Goal: Task Accomplishment & Management: Use online tool/utility

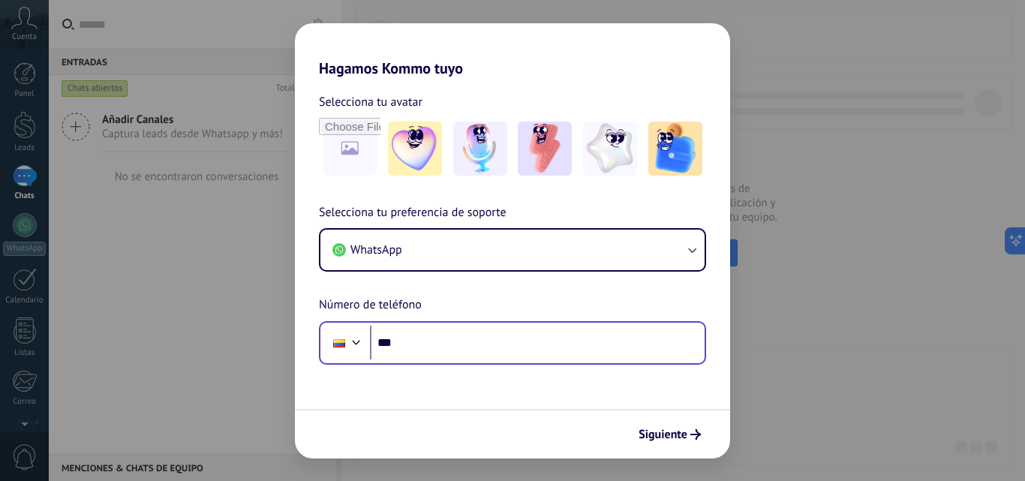
click at [437, 347] on input "***" at bounding box center [537, 343] width 335 height 35
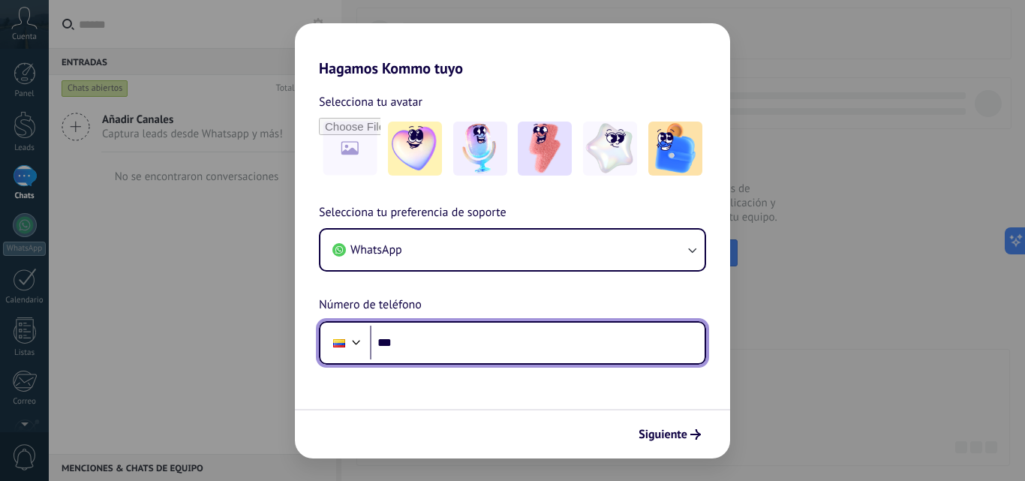
click at [437, 347] on input "***" at bounding box center [537, 343] width 335 height 35
type input "**********"
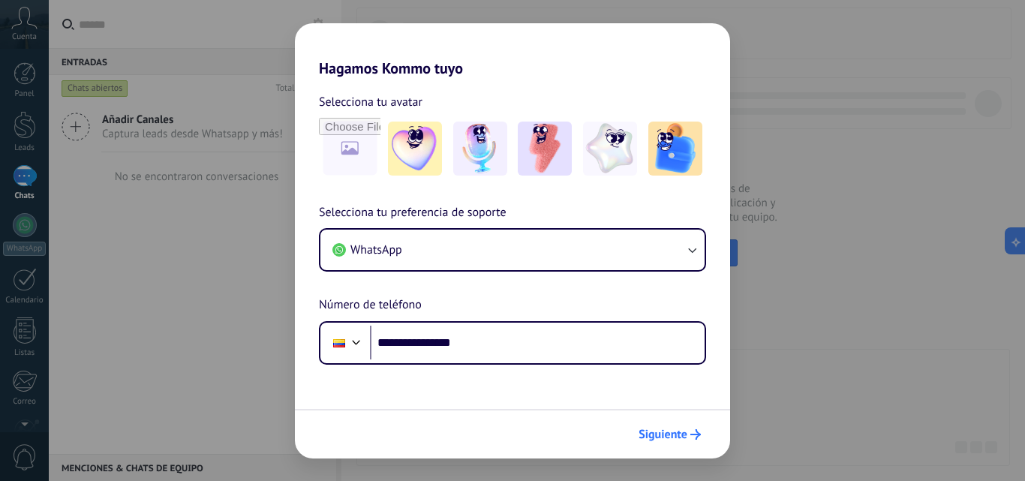
click at [677, 429] on span "Siguiente" at bounding box center [663, 434] width 49 height 11
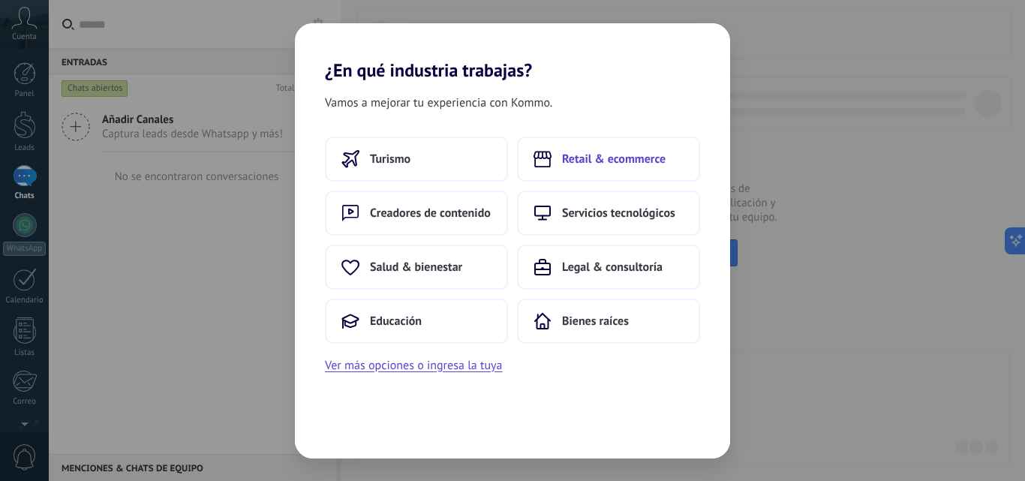
click at [556, 158] on button "Retail & ecommerce" at bounding box center [608, 159] width 183 height 45
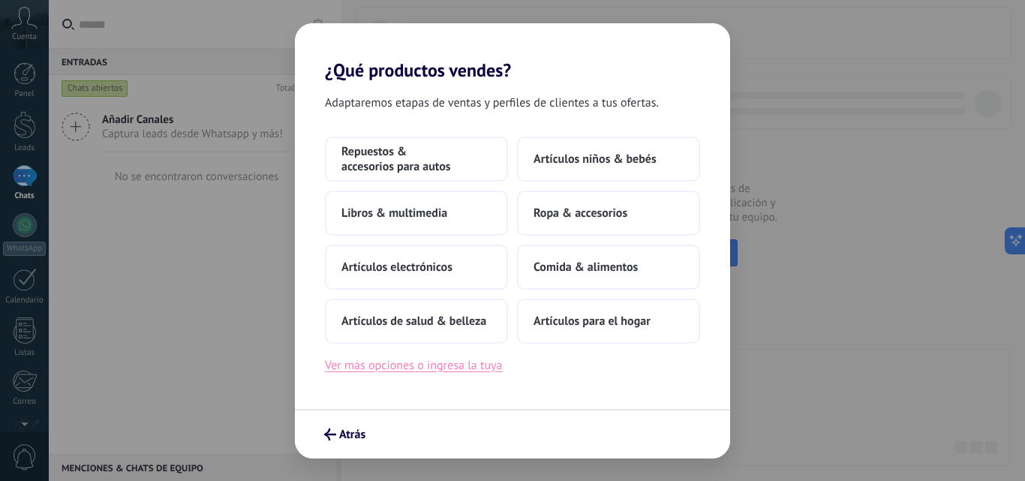
click at [409, 370] on button "Ver más opciones o ingresa la tuya" at bounding box center [413, 366] width 177 height 20
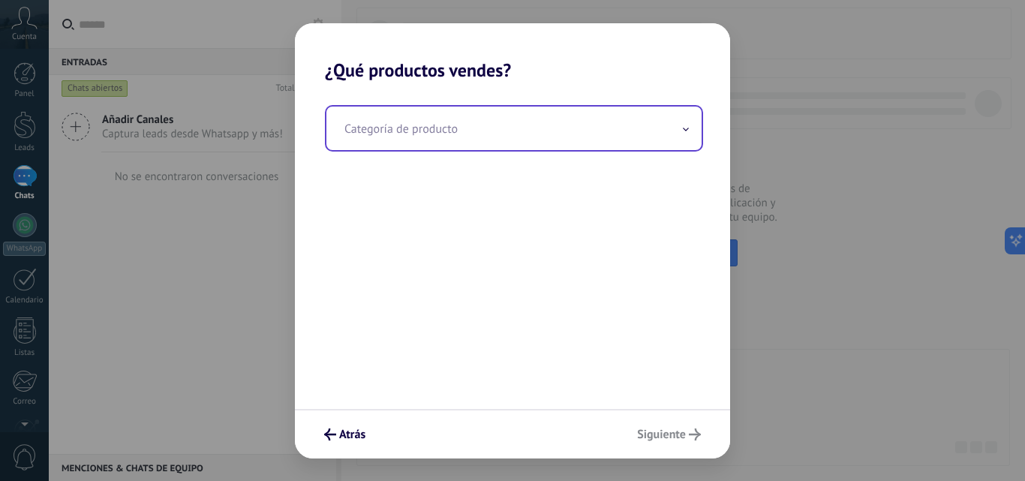
click at [400, 130] on input "text" at bounding box center [513, 129] width 375 height 44
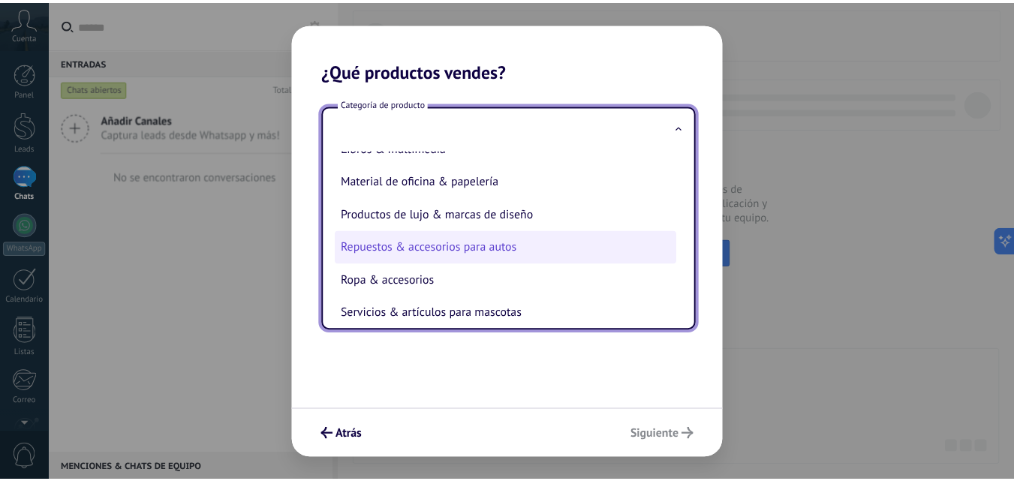
scroll to position [332, 0]
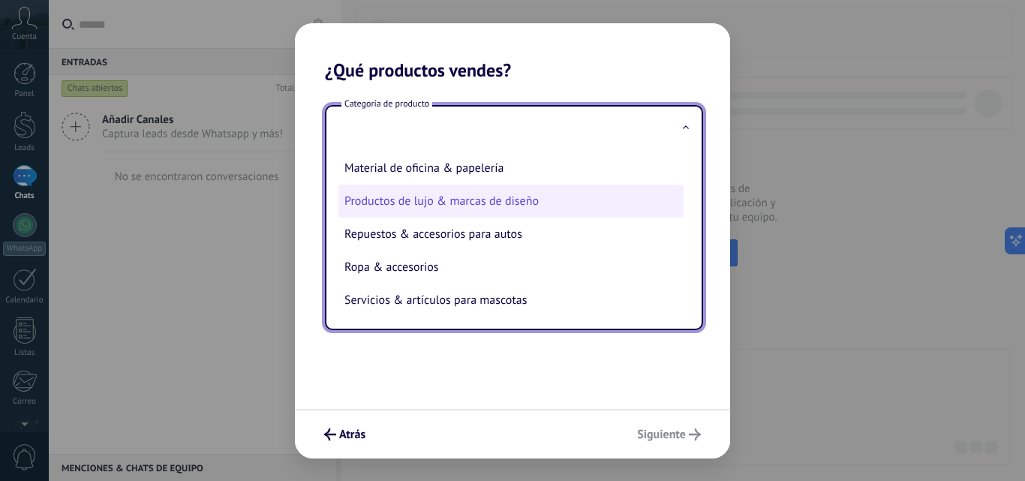
click at [471, 205] on li "Productos de lujo & marcas de diseño" at bounding box center [510, 201] width 345 height 33
type input "**********"
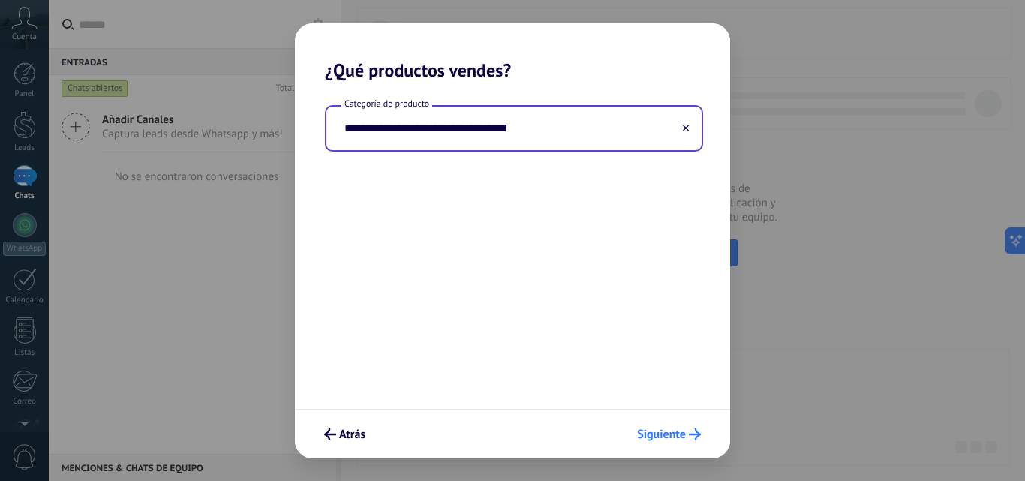
click at [677, 435] on span "Siguiente" at bounding box center [661, 434] width 49 height 11
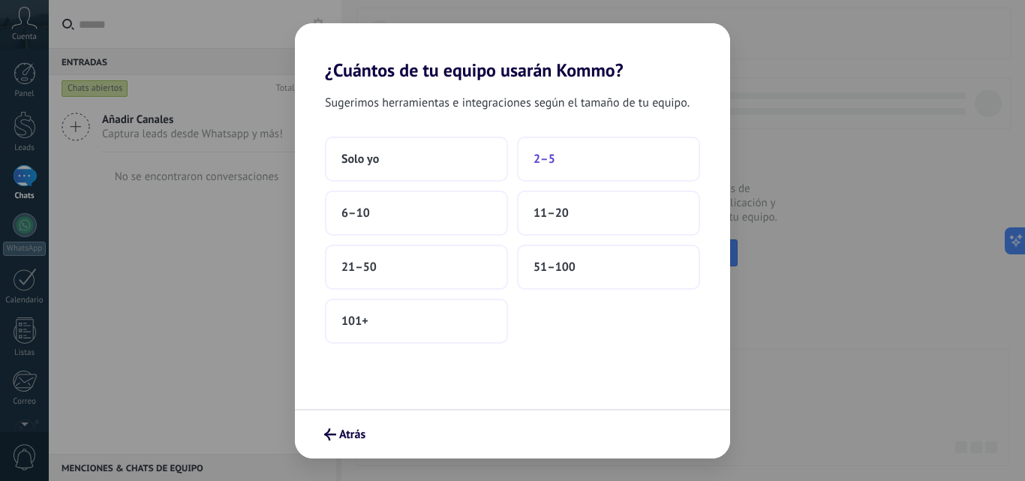
click at [569, 154] on button "2–5" at bounding box center [608, 159] width 183 height 45
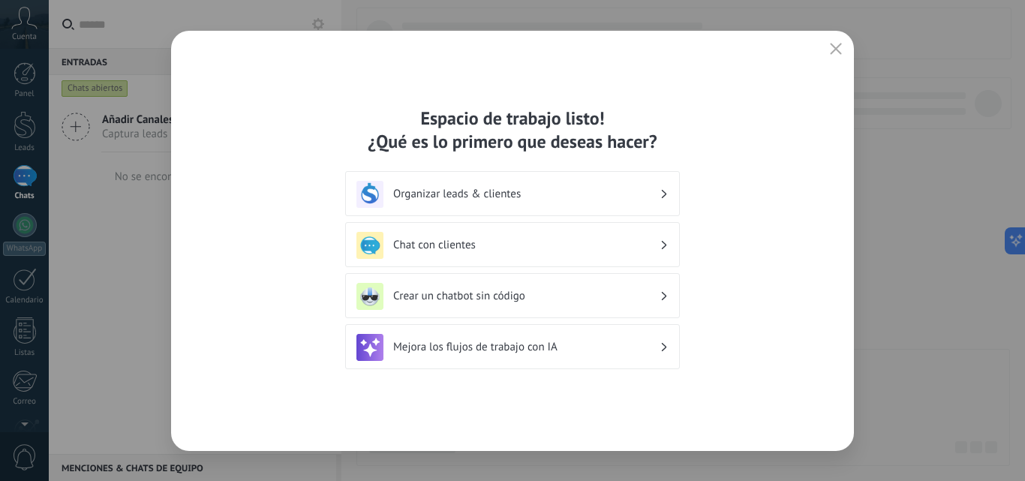
click at [536, 186] on div "Organizar leads & clientes" at bounding box center [512, 194] width 312 height 27
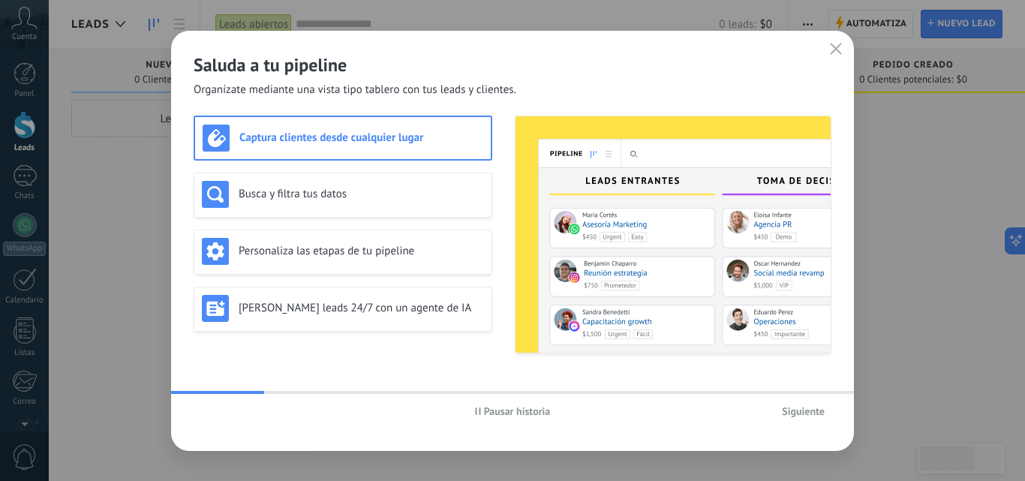
click at [801, 409] on span "Siguiente" at bounding box center [803, 411] width 43 height 11
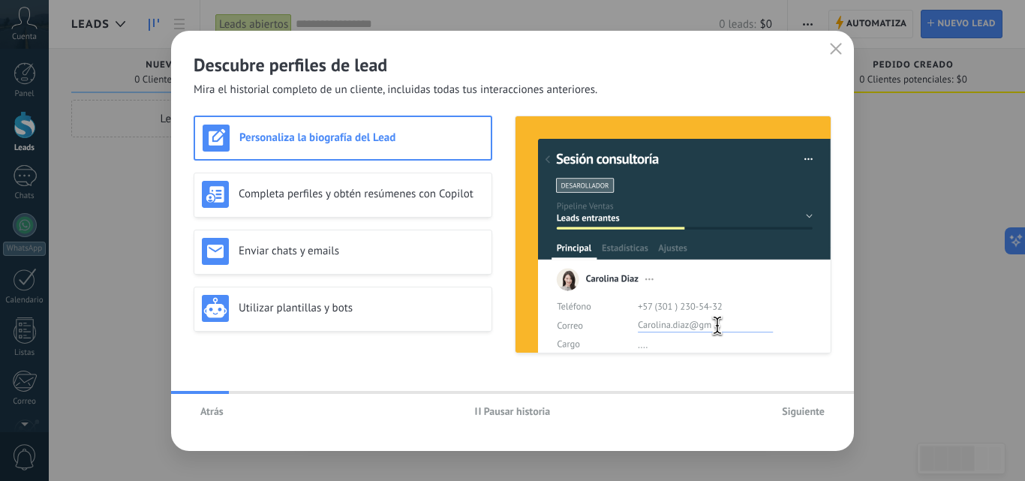
click at [788, 413] on span "Siguiente" at bounding box center [803, 411] width 43 height 11
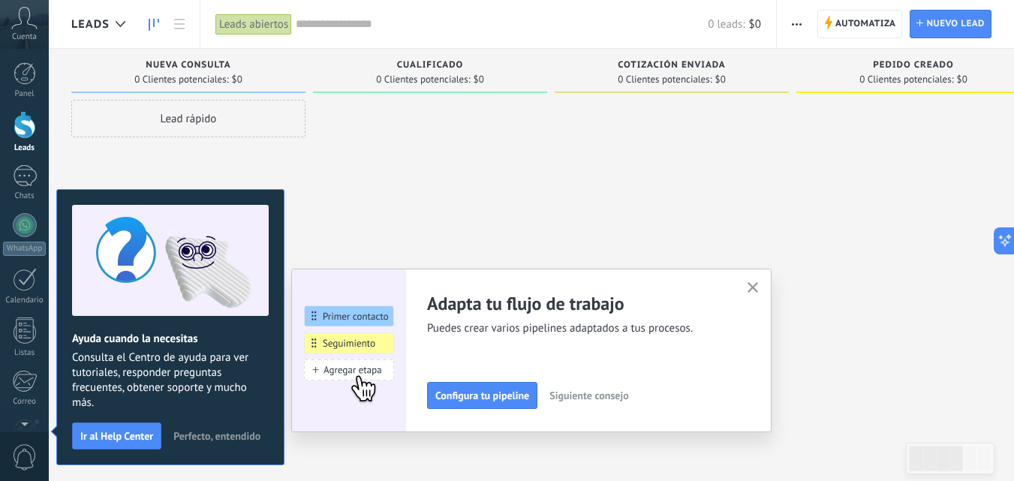
click at [753, 286] on icon "button" at bounding box center [752, 287] width 11 height 11
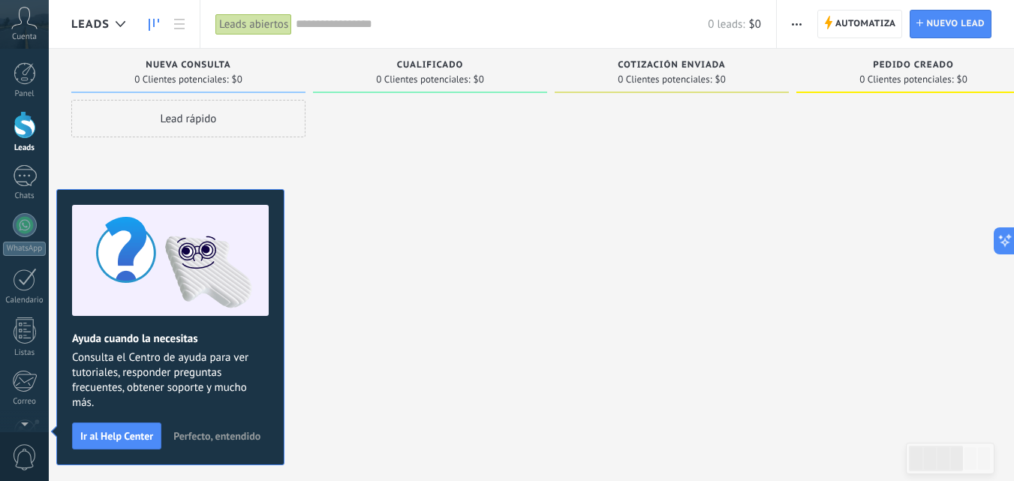
click at [20, 33] on span "Cuenta" at bounding box center [24, 37] width 25 height 10
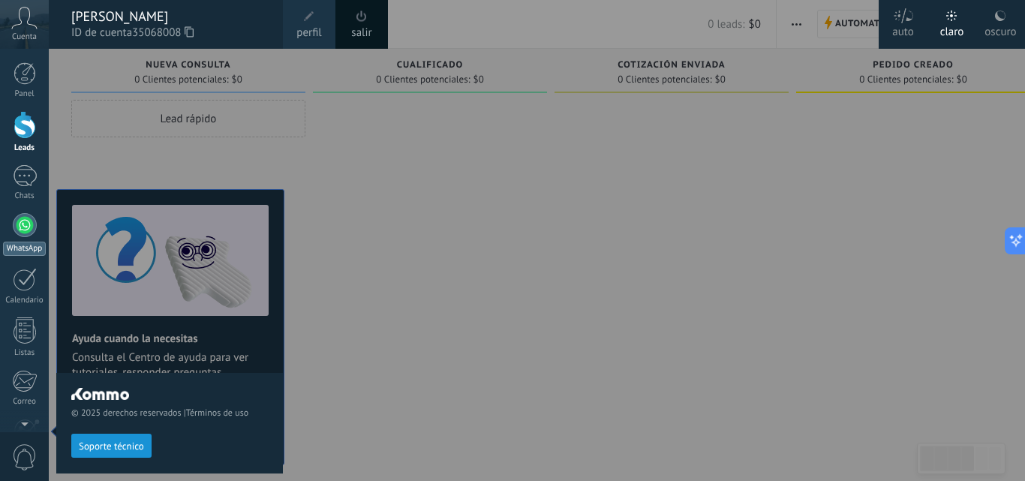
click at [20, 227] on div at bounding box center [25, 225] width 24 height 24
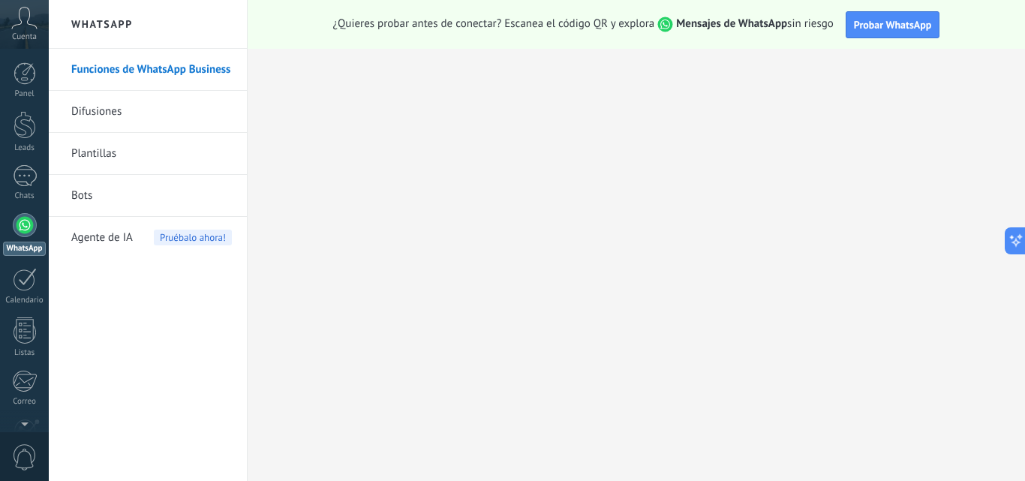
click at [882, 29] on span "Probar WhatsApp" at bounding box center [893, 25] width 78 height 14
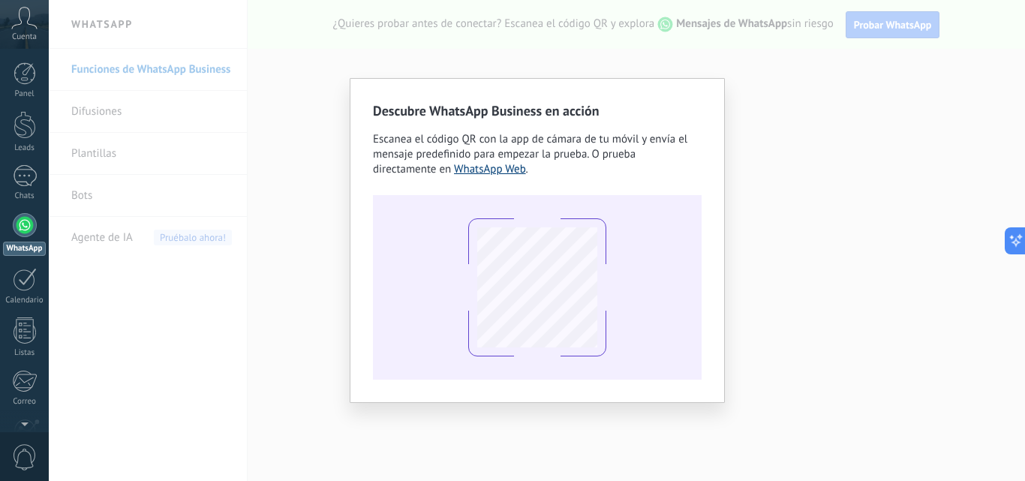
click at [481, 171] on link "WhatsApp Web" at bounding box center [490, 169] width 72 height 14
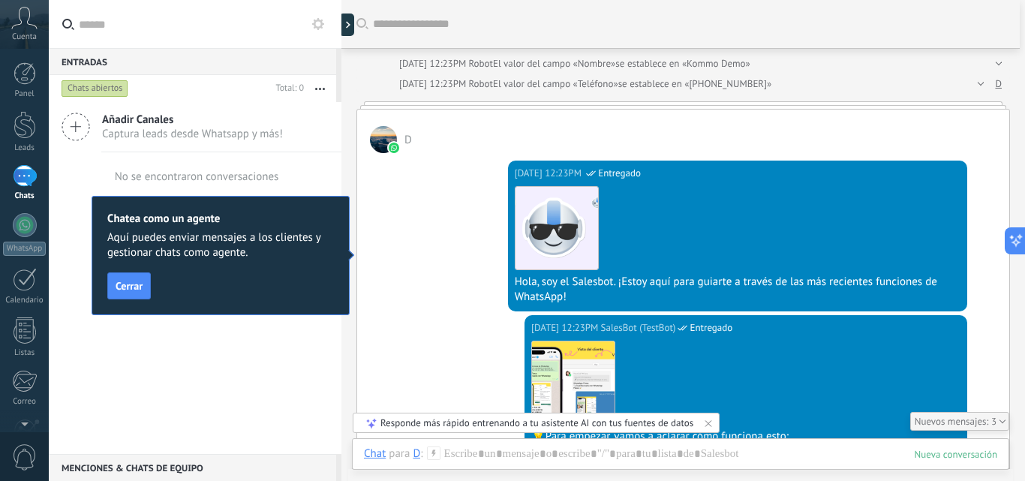
scroll to position [712, 0]
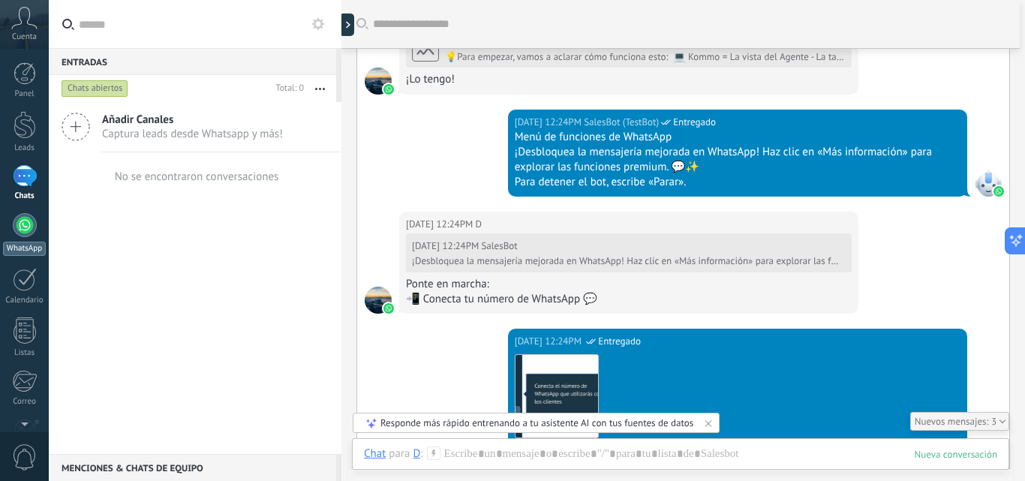
click at [39, 221] on link "WhatsApp" at bounding box center [24, 234] width 49 height 43
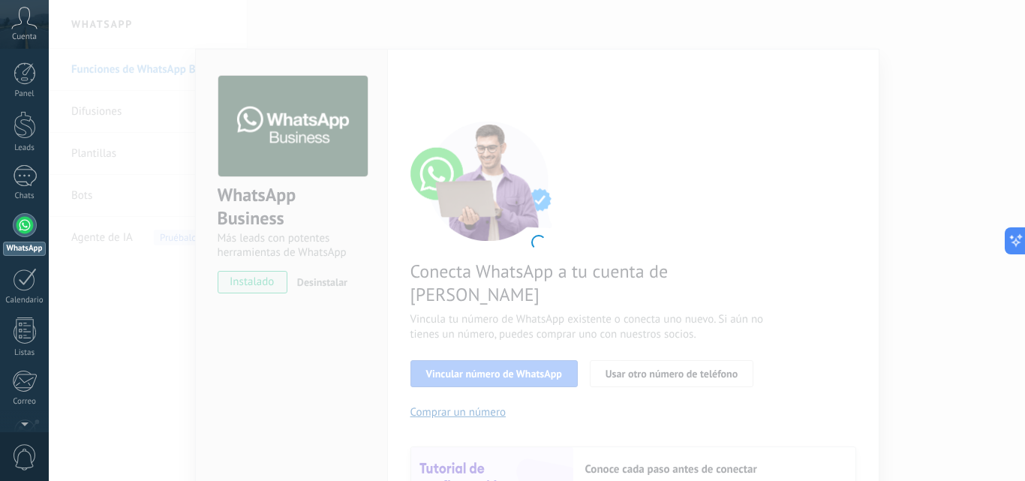
click at [471, 351] on div at bounding box center [537, 240] width 976 height 481
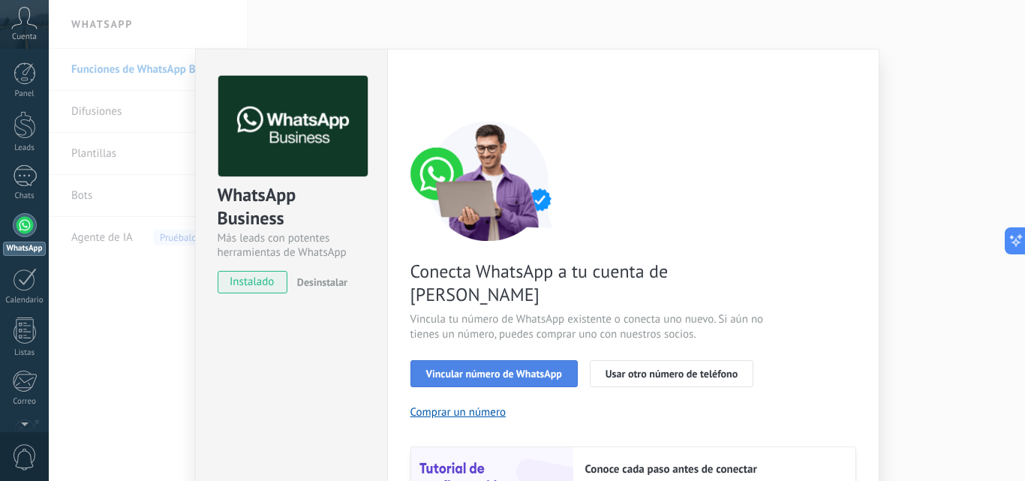
click at [471, 368] on span "Vincular número de WhatsApp" at bounding box center [494, 373] width 136 height 11
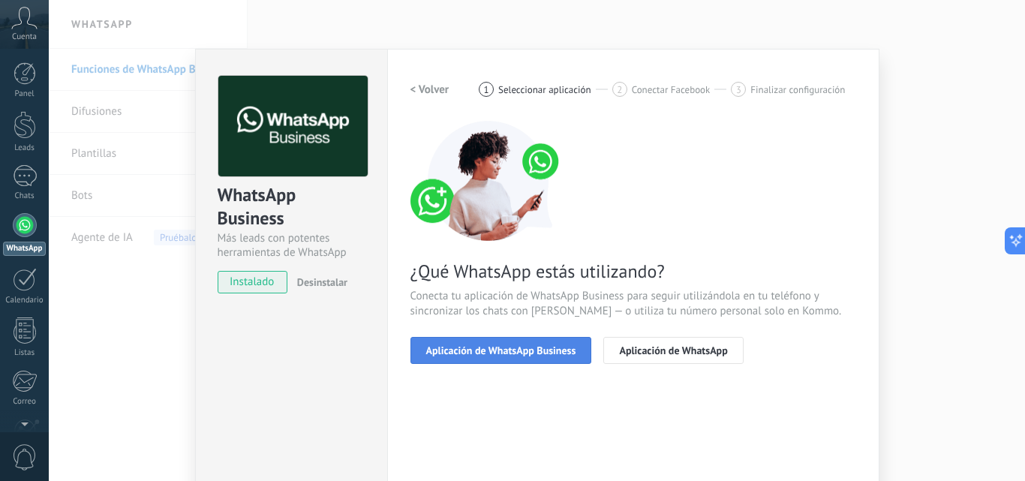
click at [538, 350] on span "Aplicación de WhatsApp Business" at bounding box center [501, 350] width 150 height 11
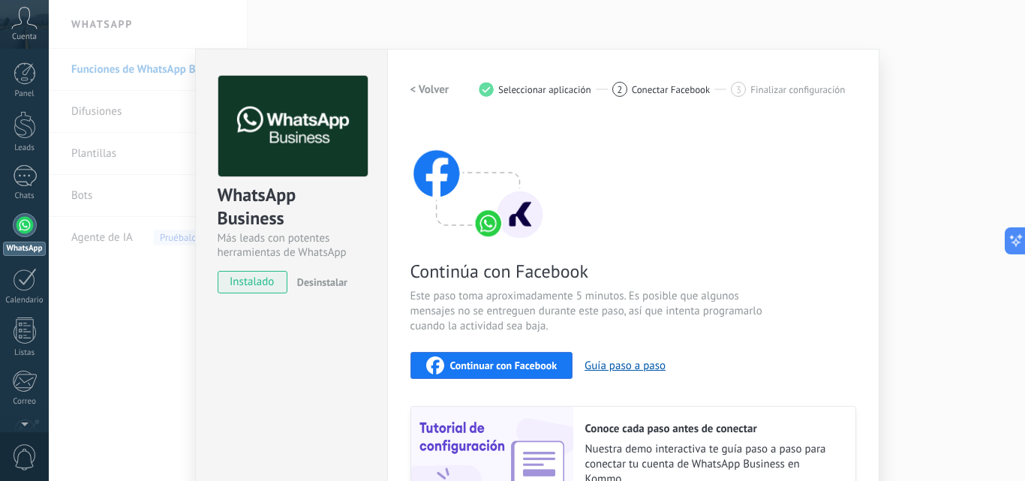
click at [232, 280] on span "instalado" at bounding box center [252, 282] width 68 height 23
click at [918, 184] on div "WhatsApp Business Más leads con potentes herramientas de WhatsApp instalado Des…" at bounding box center [537, 240] width 976 height 481
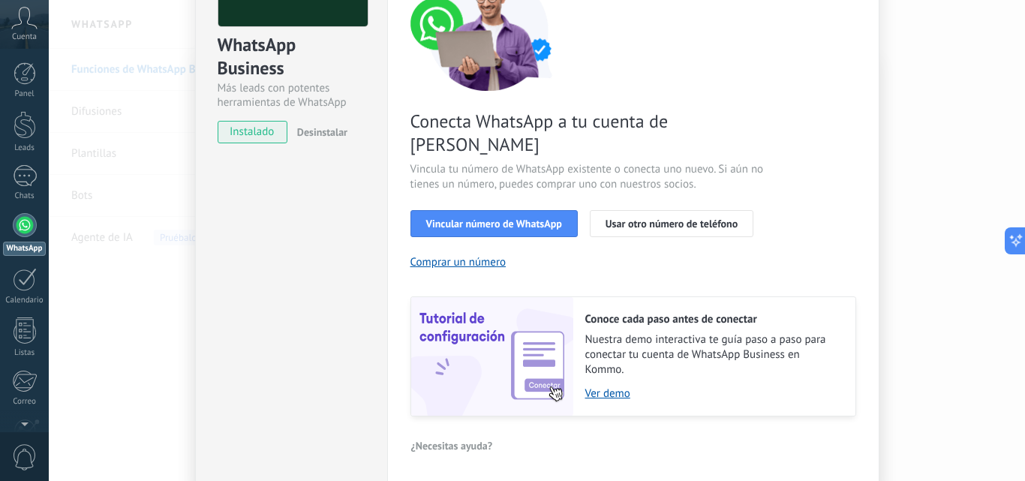
scroll to position [185, 0]
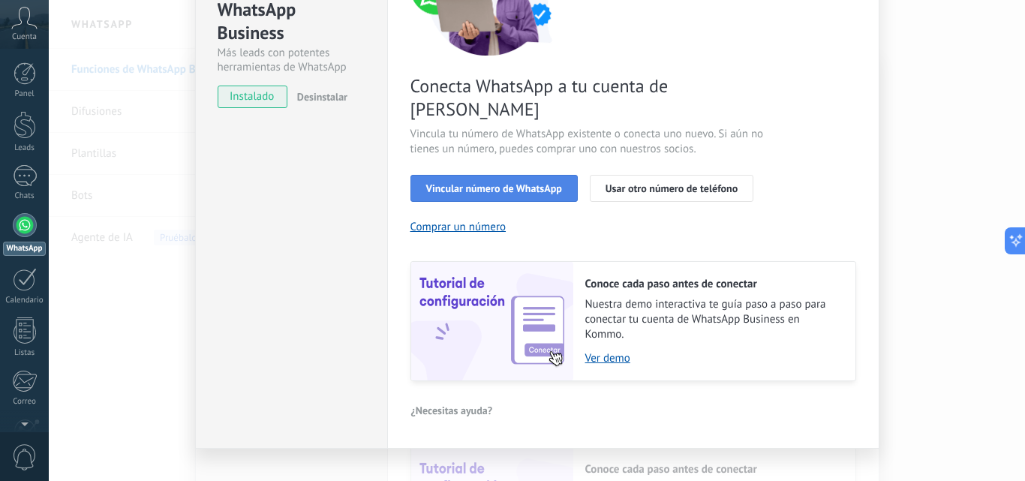
click at [454, 183] on span "Vincular número de WhatsApp" at bounding box center [494, 188] width 136 height 11
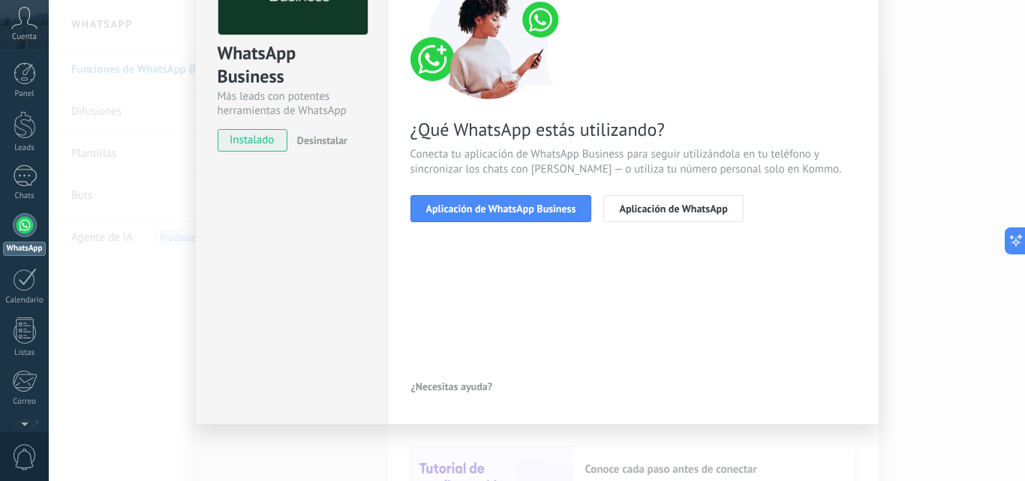
scroll to position [142, 0]
click at [458, 197] on button "Aplicación de WhatsApp Business" at bounding box center [501, 208] width 182 height 27
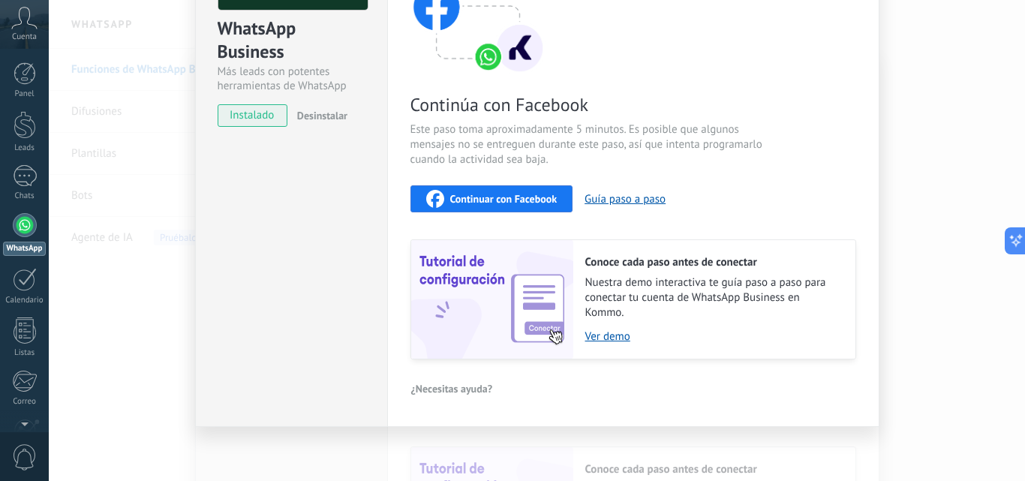
scroll to position [168, 0]
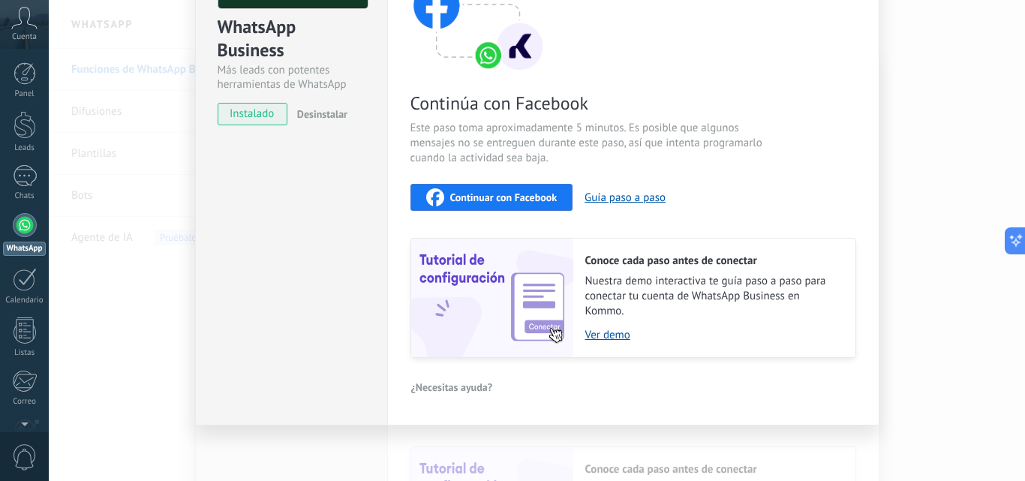
click at [493, 194] on span "Continuar con Facebook" at bounding box center [503, 197] width 107 height 11
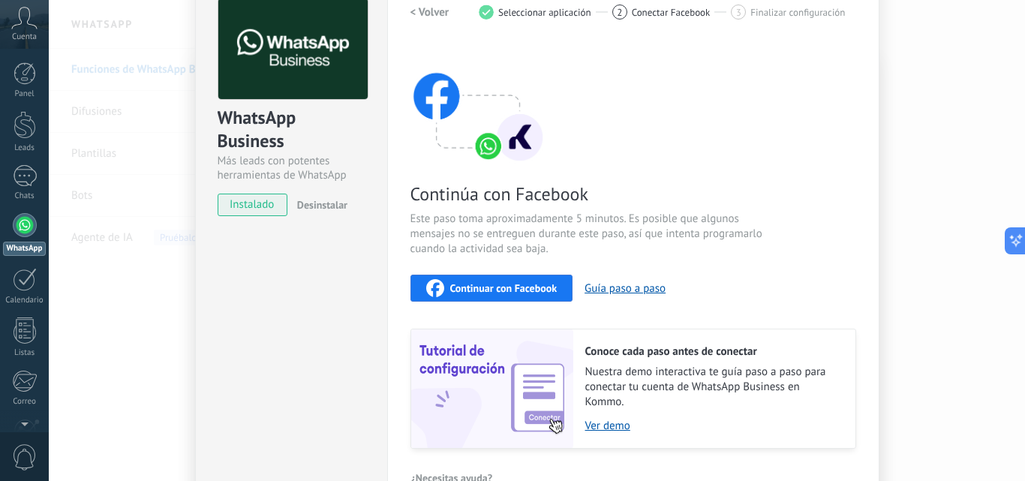
scroll to position [0, 0]
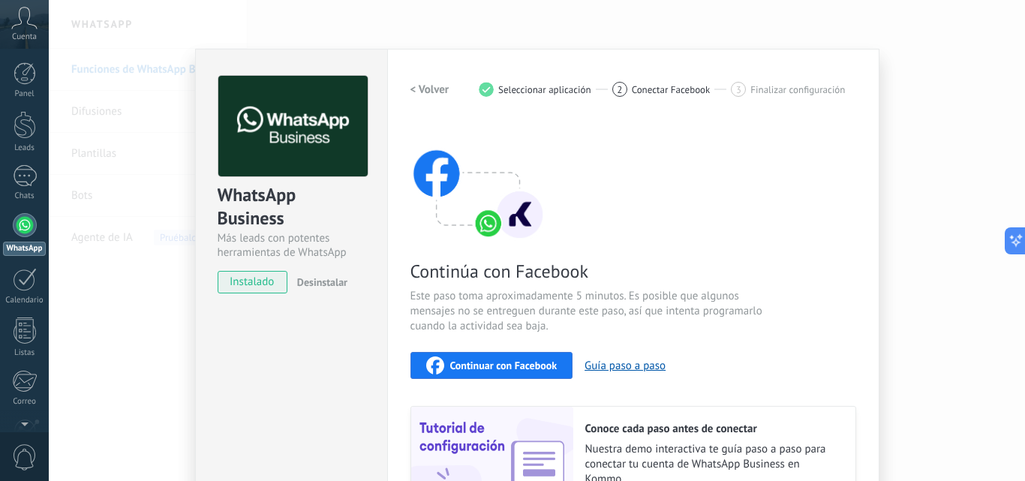
click at [956, 53] on div "WhatsApp Business Más leads con potentes herramientas de WhatsApp instalado Des…" at bounding box center [537, 240] width 976 height 481
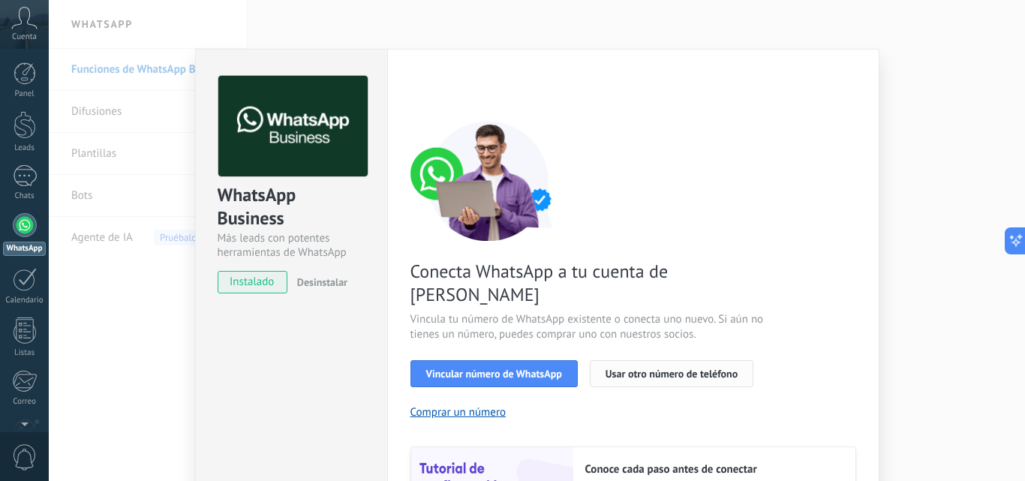
click at [716, 368] on span "Usar otro número de teléfono" at bounding box center [672, 373] width 132 height 11
click at [892, 59] on div "WhatsApp Business Más leads con potentes herramientas de WhatsApp instalado Des…" at bounding box center [537, 240] width 976 height 481
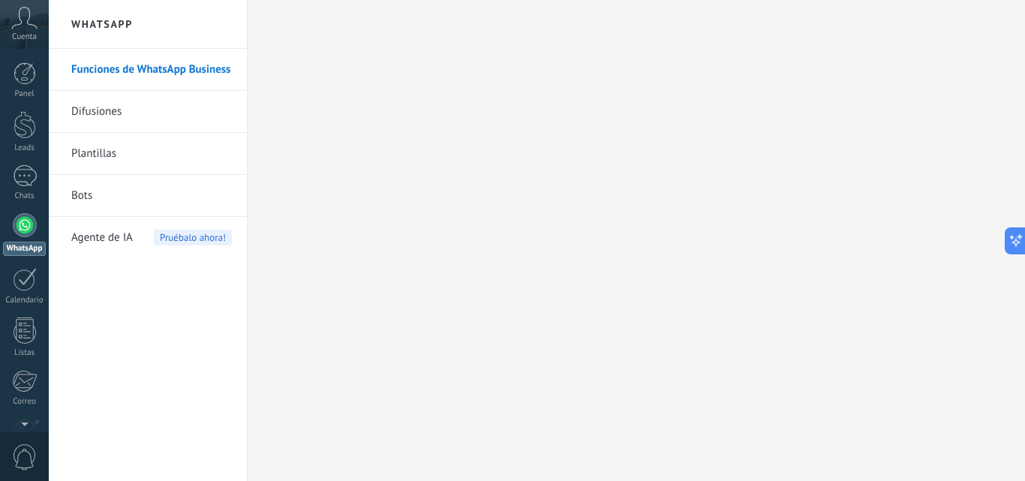
click at [13, 224] on div at bounding box center [25, 225] width 24 height 24
click at [38, 179] on link "1 Chats" at bounding box center [24, 183] width 49 height 36
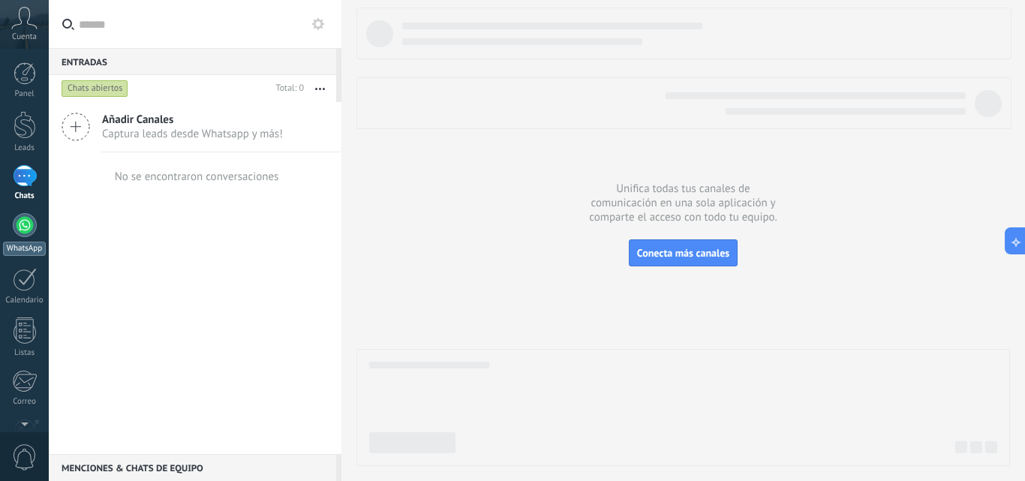
click at [29, 228] on div at bounding box center [25, 225] width 24 height 24
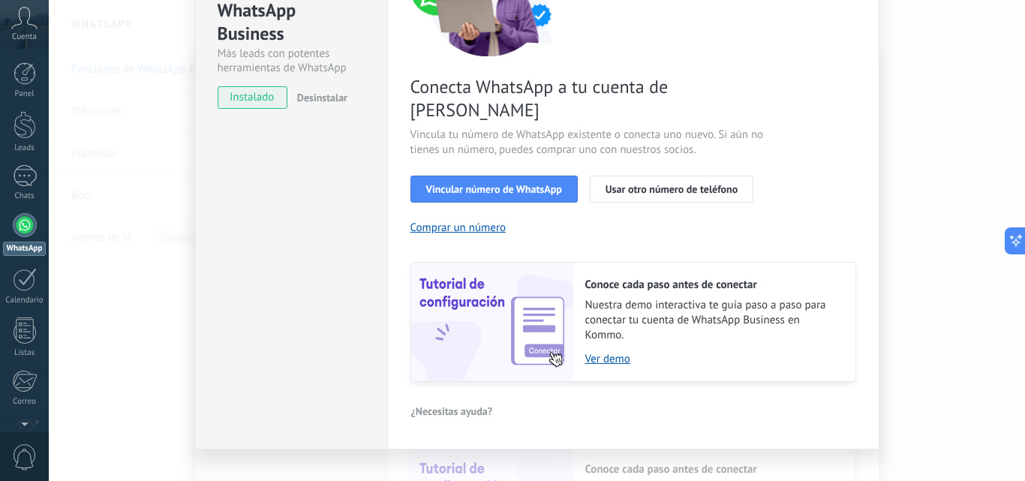
scroll to position [185, 0]
click at [508, 175] on button "Vincular número de WhatsApp" at bounding box center [493, 188] width 167 height 27
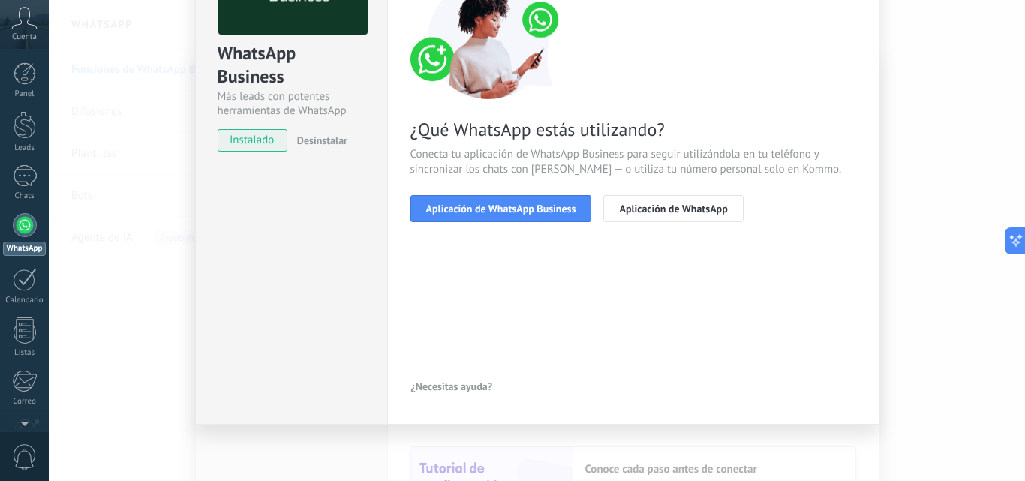
scroll to position [142, 0]
click at [648, 203] on span "Aplicación de WhatsApp" at bounding box center [673, 208] width 108 height 11
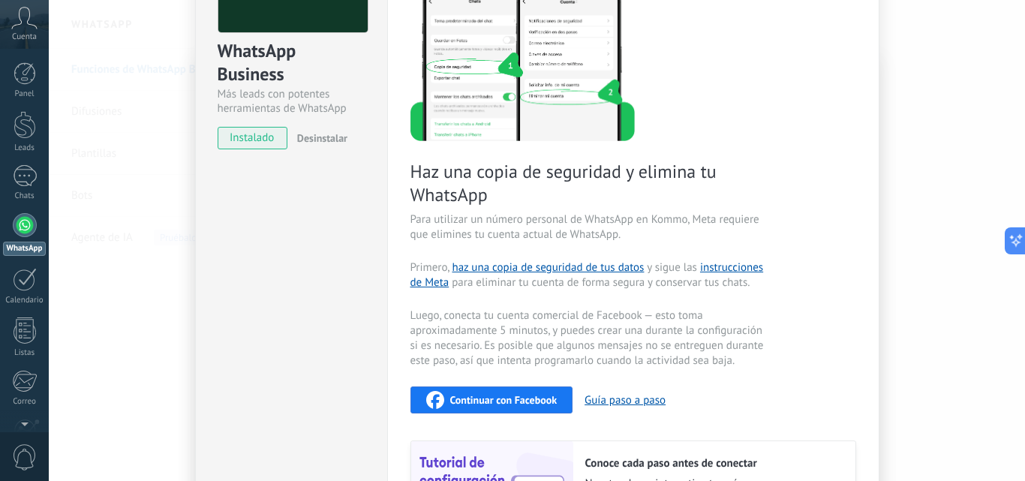
scroll to position [0, 0]
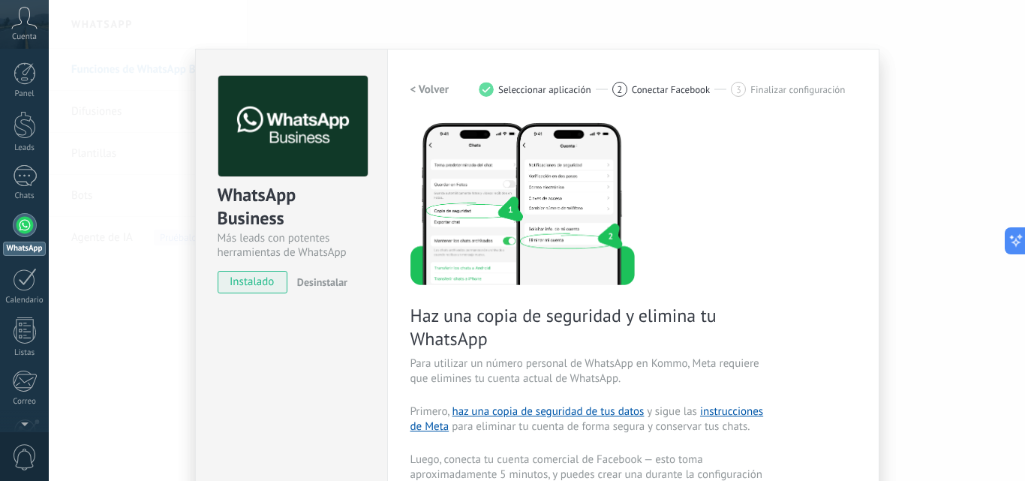
click at [232, 290] on span "instalado" at bounding box center [252, 282] width 68 height 23
click at [799, 35] on div "WhatsApp Business Más leads con potentes herramientas de WhatsApp instalado Des…" at bounding box center [537, 240] width 976 height 481
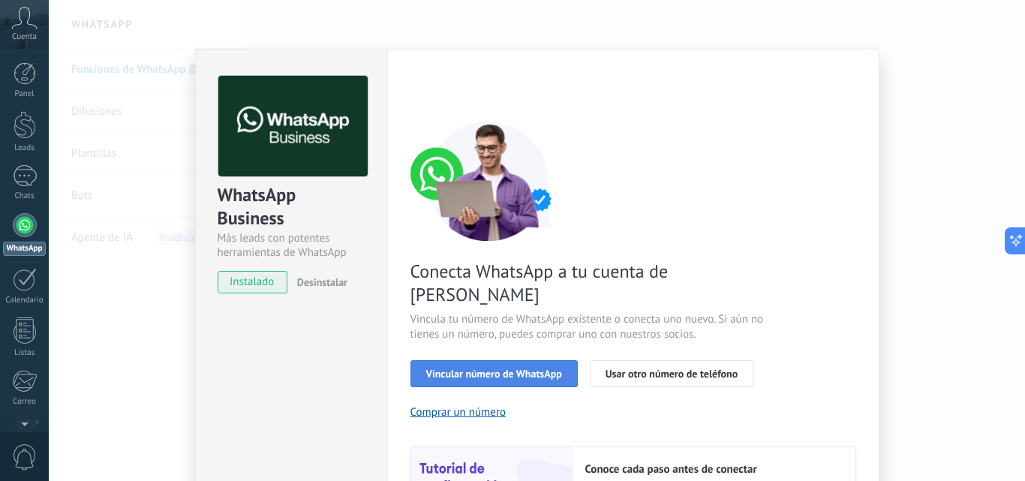
click at [500, 362] on button "Vincular número de WhatsApp" at bounding box center [493, 373] width 167 height 27
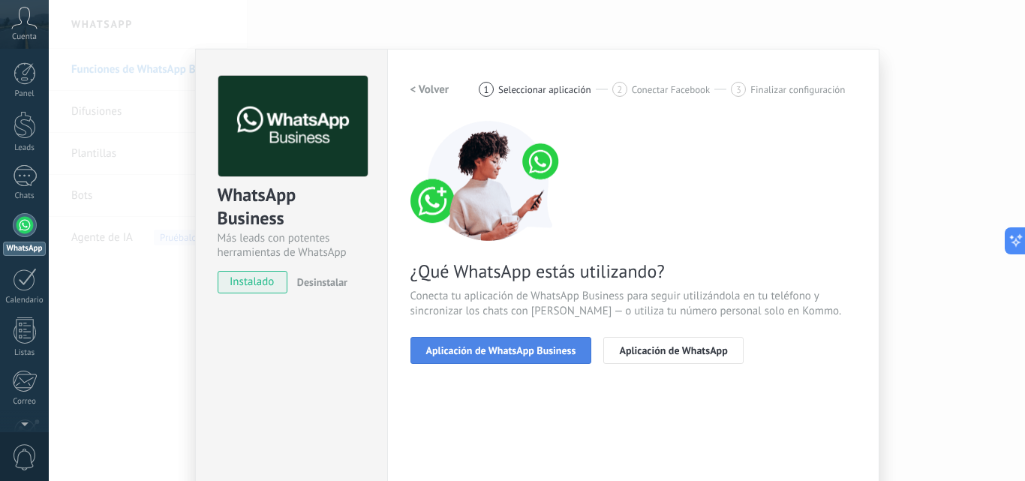
click at [500, 352] on span "Aplicación de WhatsApp Business" at bounding box center [501, 350] width 150 height 11
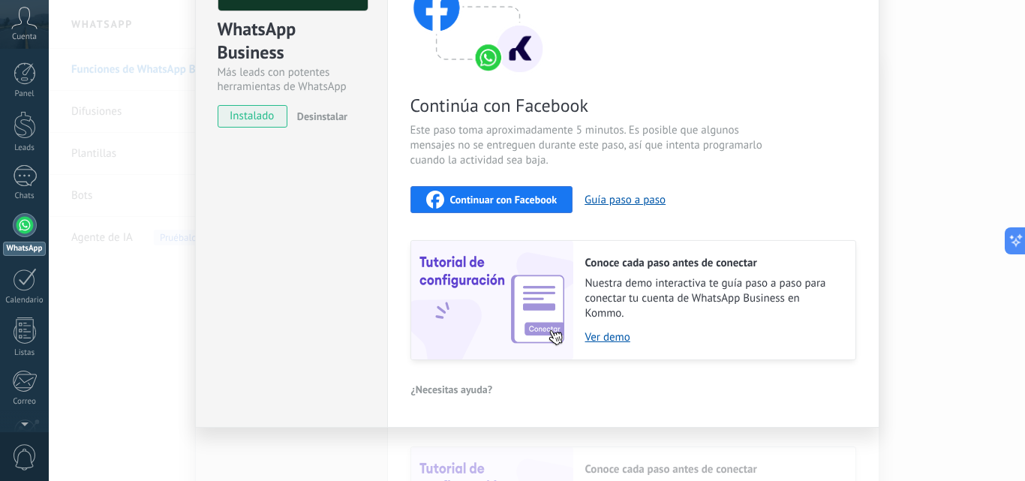
scroll to position [168, 0]
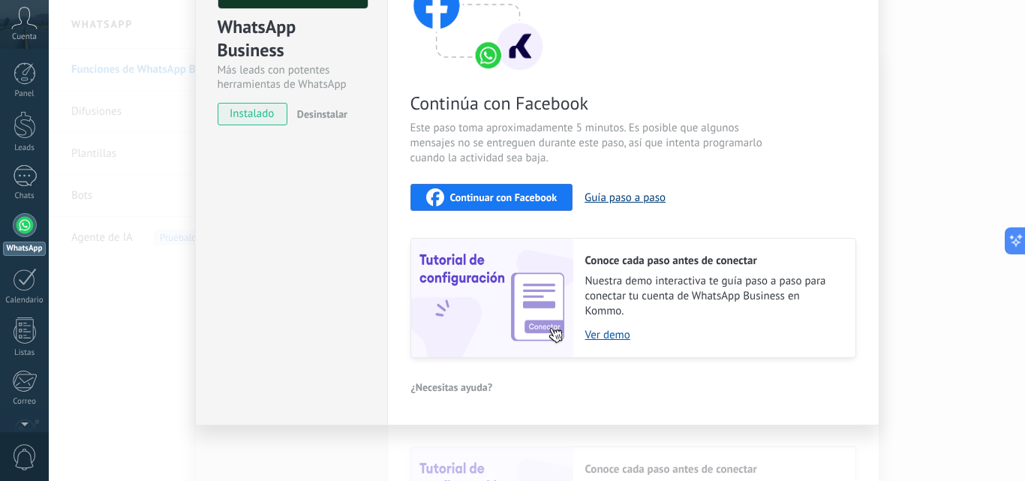
click at [610, 193] on button "Guía paso a paso" at bounding box center [625, 198] width 81 height 14
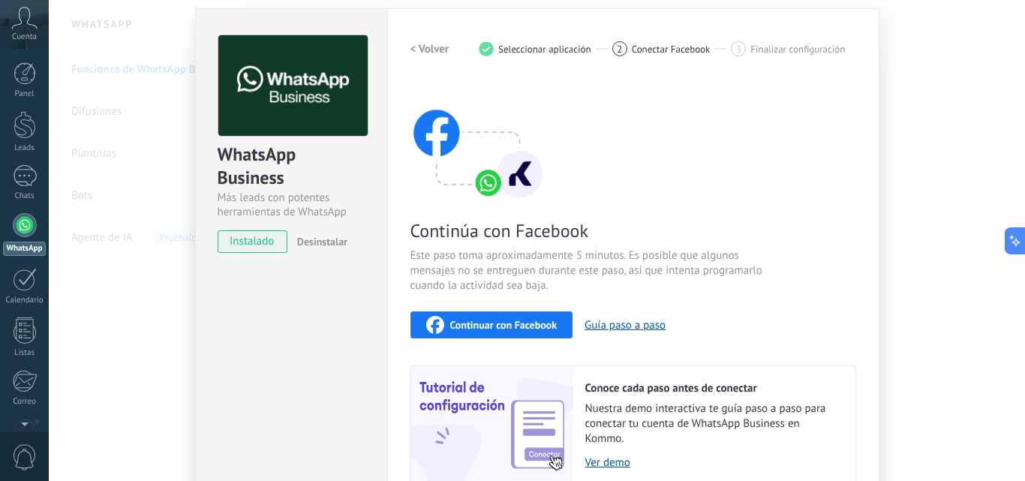
scroll to position [0, 0]
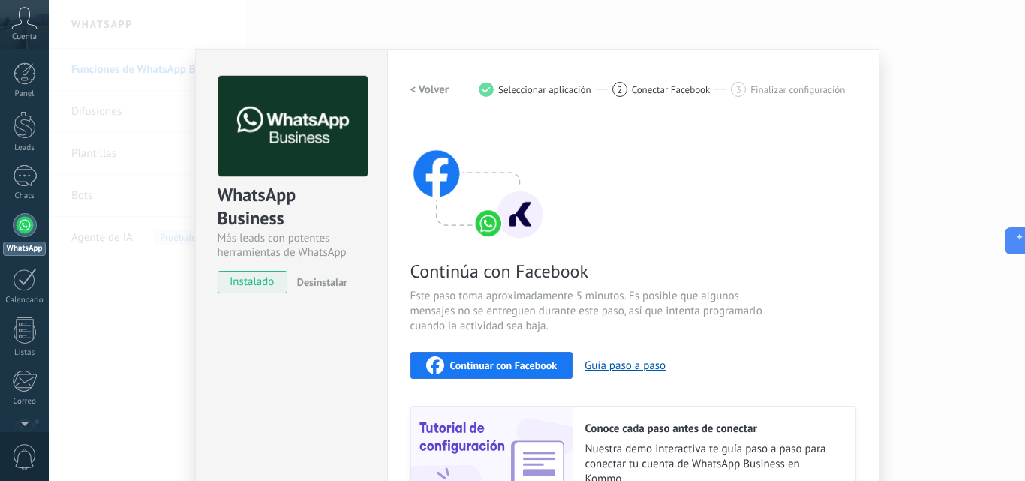
click at [963, 16] on div "WhatsApp Business Más leads con potentes herramientas de WhatsApp instalado Des…" at bounding box center [537, 240] width 976 height 481
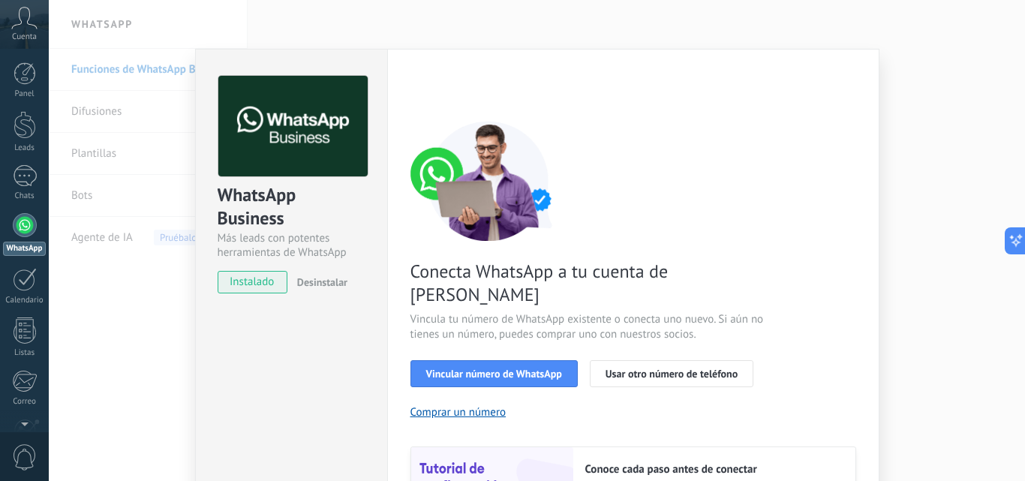
click at [913, 32] on div "WhatsApp Business Más leads con potentes herramientas de WhatsApp instalado Des…" at bounding box center [537, 240] width 976 height 481
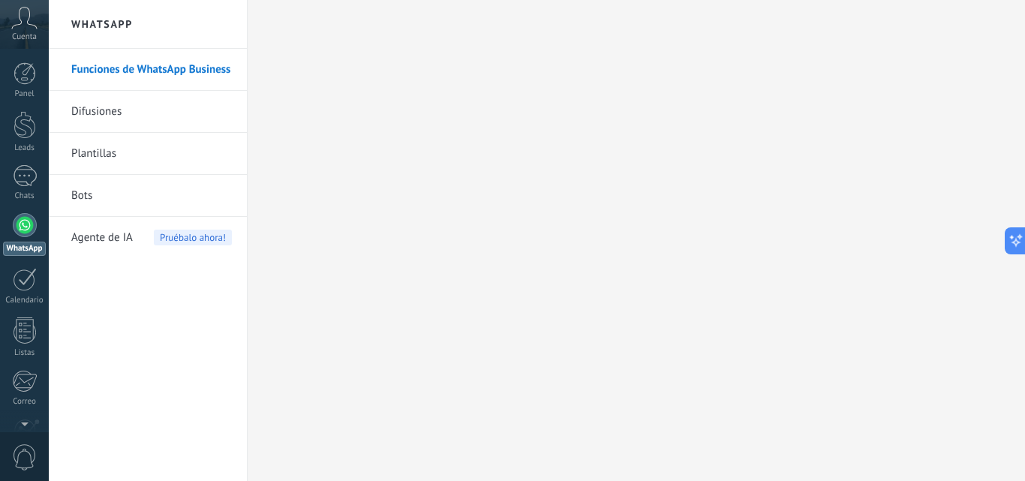
click at [86, 109] on link "Difusiones" at bounding box center [151, 112] width 161 height 42
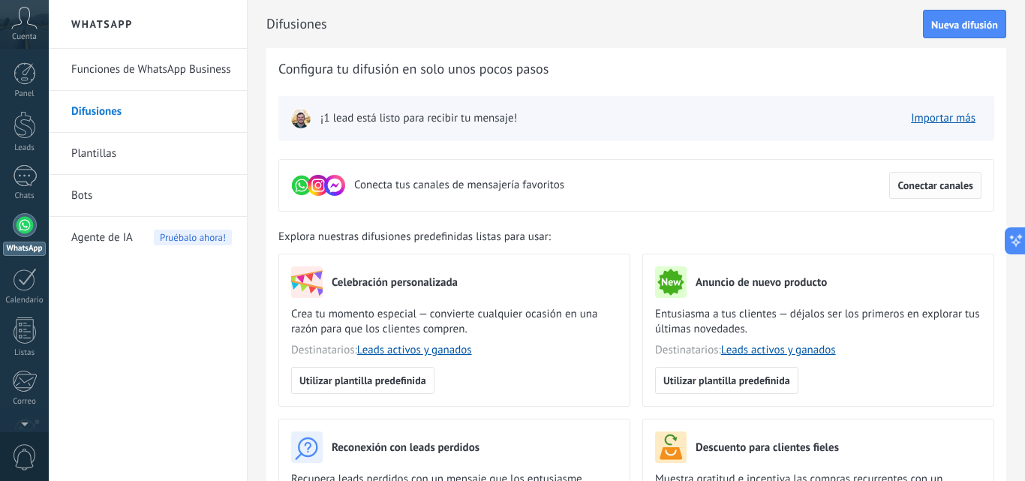
click at [913, 193] on button "Conectar canales" at bounding box center [935, 185] width 92 height 27
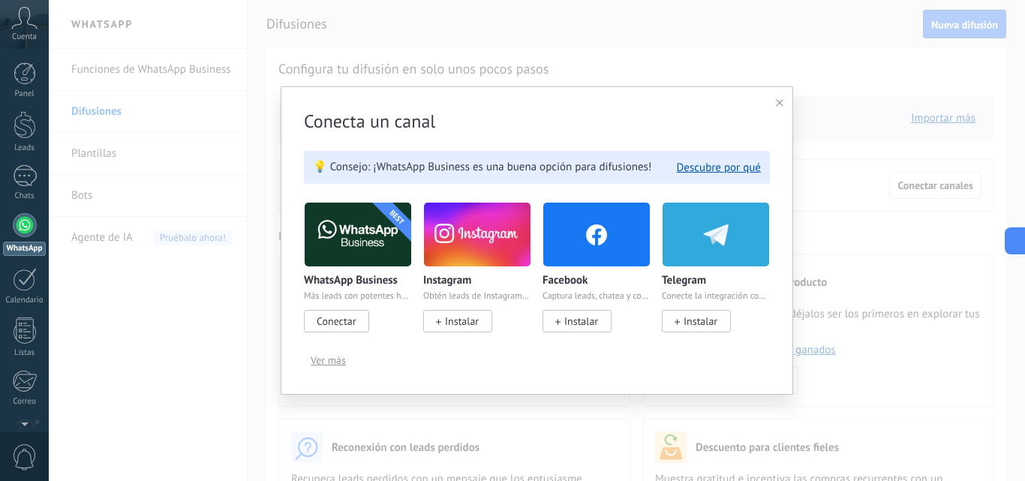
click at [338, 323] on span "Conectar" at bounding box center [336, 321] width 39 height 14
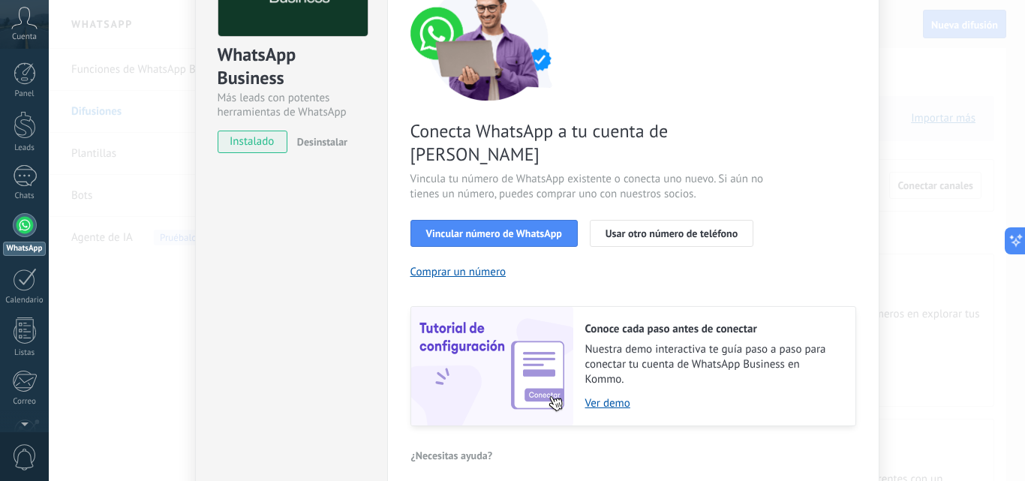
scroll to position [150, 0]
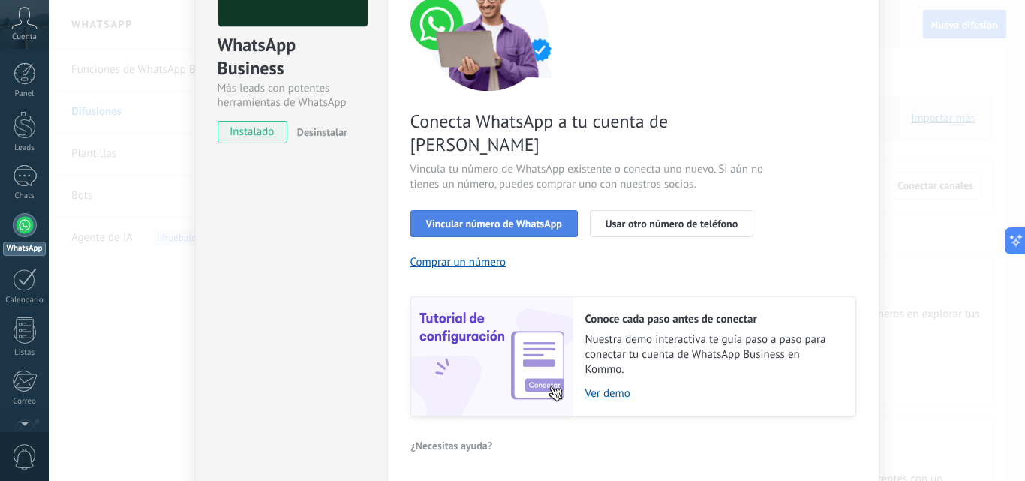
click at [485, 218] on span "Vincular número de WhatsApp" at bounding box center [494, 223] width 136 height 11
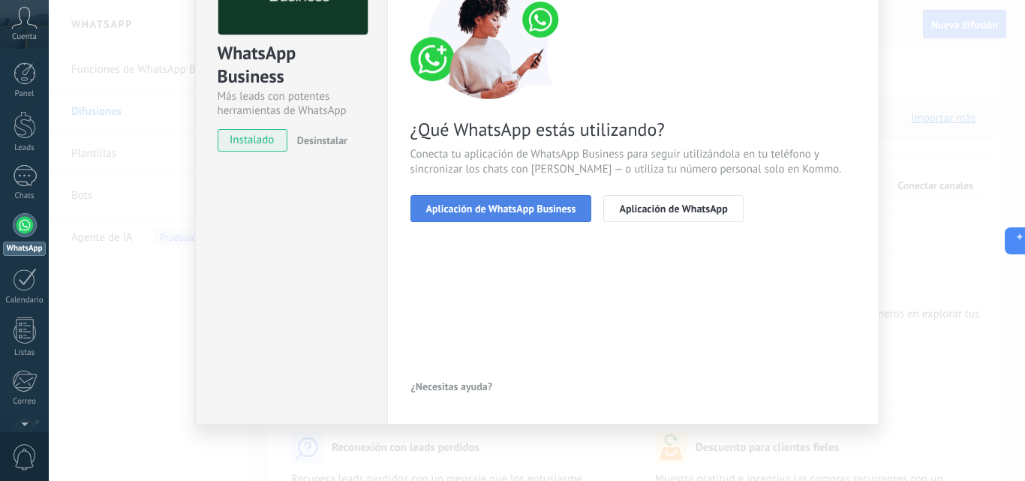
click at [442, 216] on button "Aplicación de WhatsApp Business" at bounding box center [501, 208] width 182 height 27
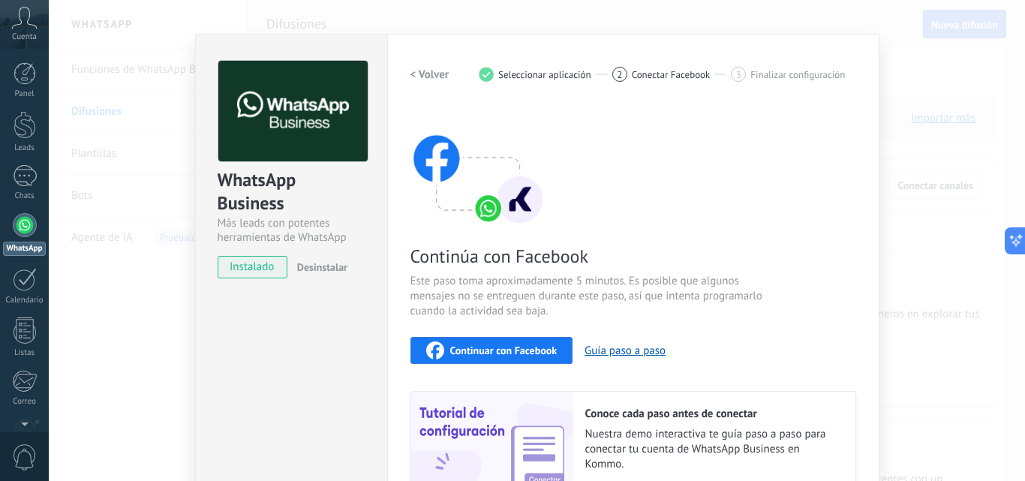
scroll to position [0, 0]
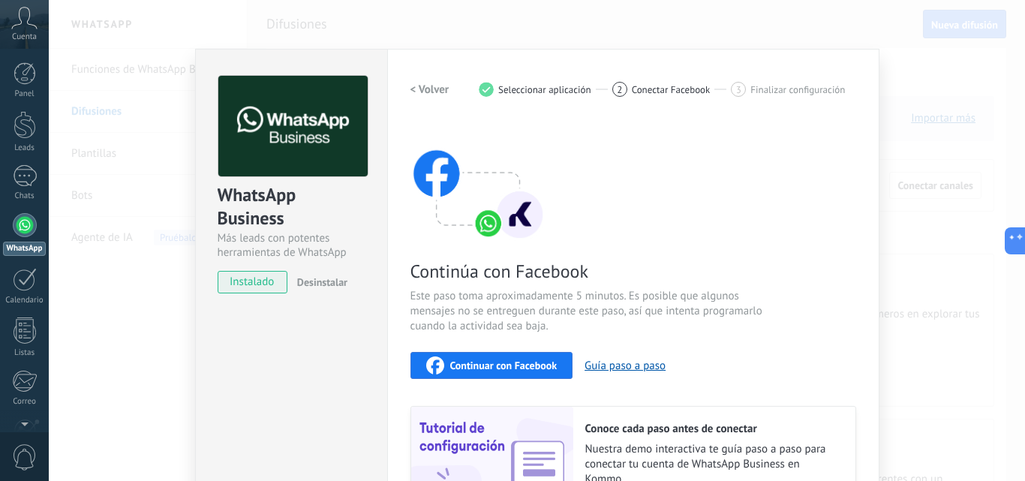
click at [517, 365] on span "Continuar con Facebook" at bounding box center [503, 365] width 107 height 11
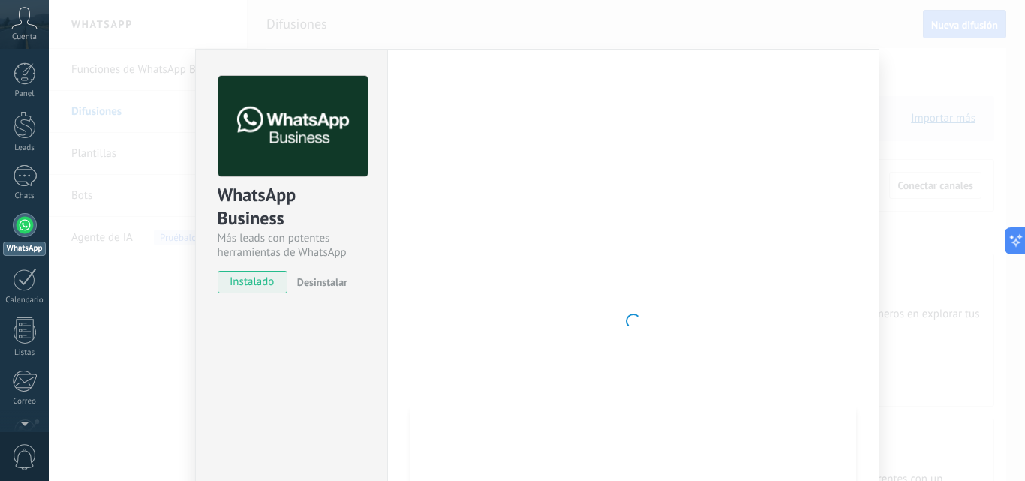
click at [549, 215] on div at bounding box center [633, 321] width 446 height 491
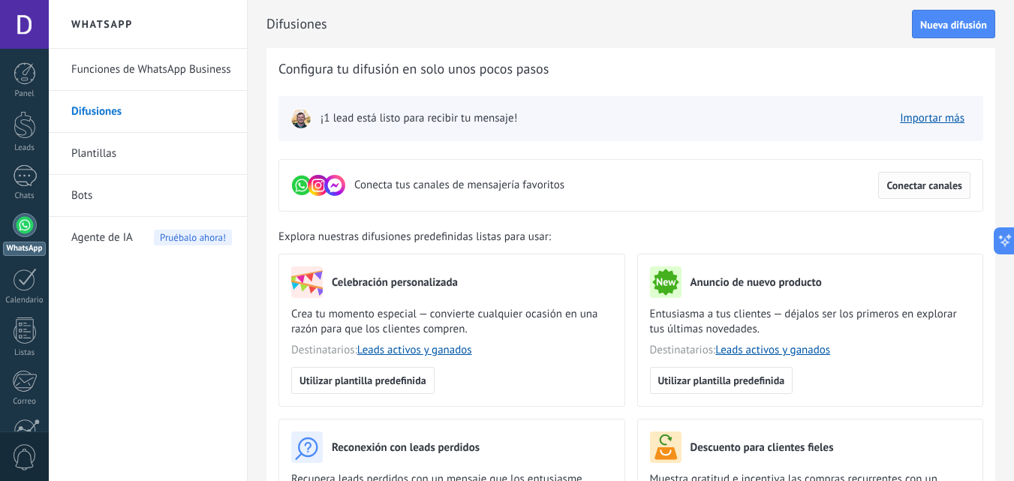
click at [933, 183] on span "Conectar canales" at bounding box center [924, 185] width 76 height 11
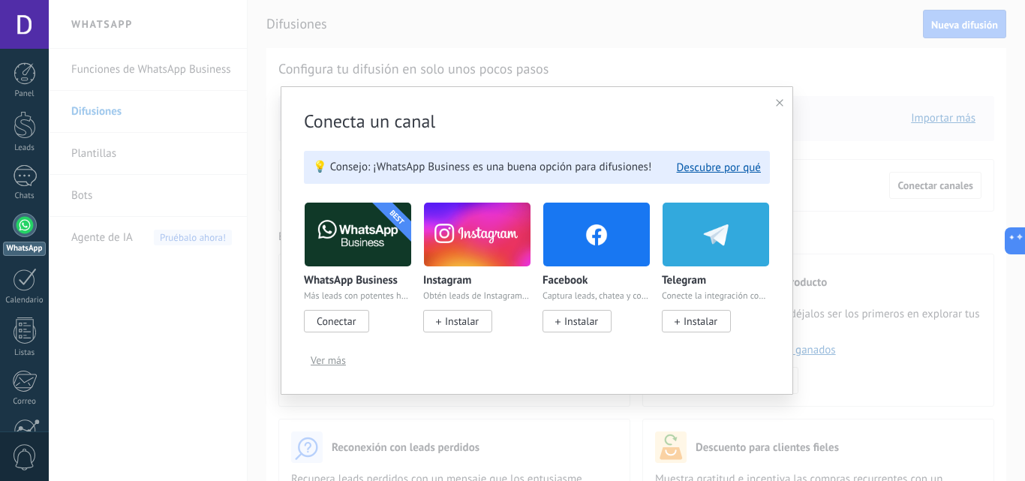
click at [780, 104] on use at bounding box center [780, 103] width 8 height 8
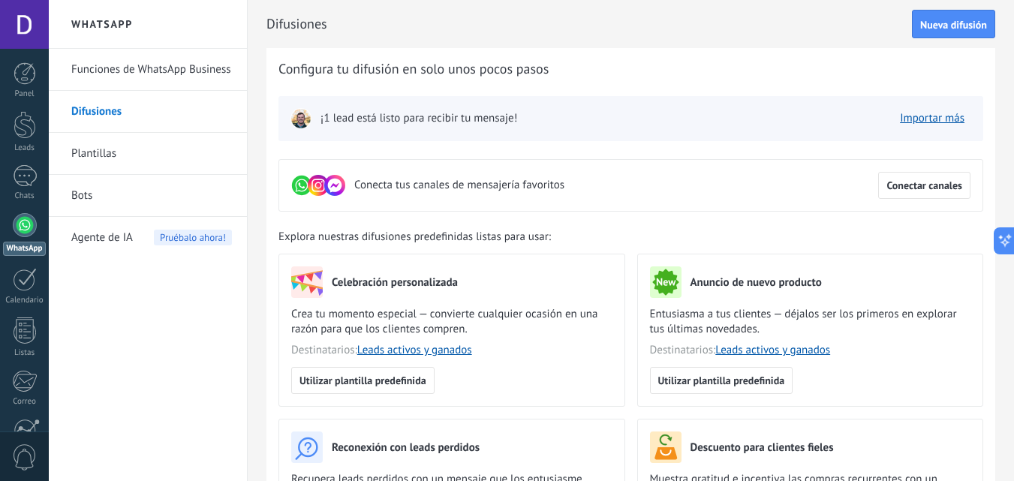
click at [102, 65] on link "Funciones de WhatsApp Business" at bounding box center [151, 70] width 161 height 42
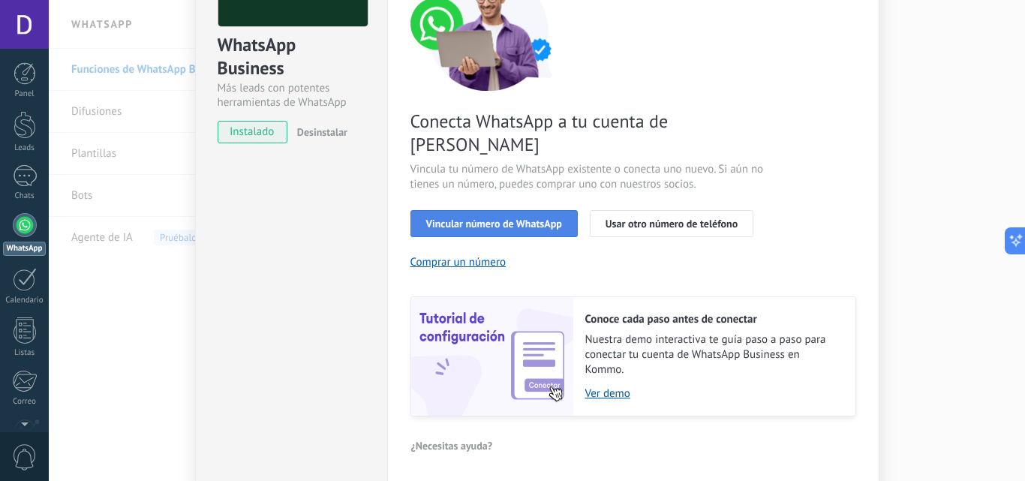
click at [479, 210] on button "Vincular número de WhatsApp" at bounding box center [493, 223] width 167 height 27
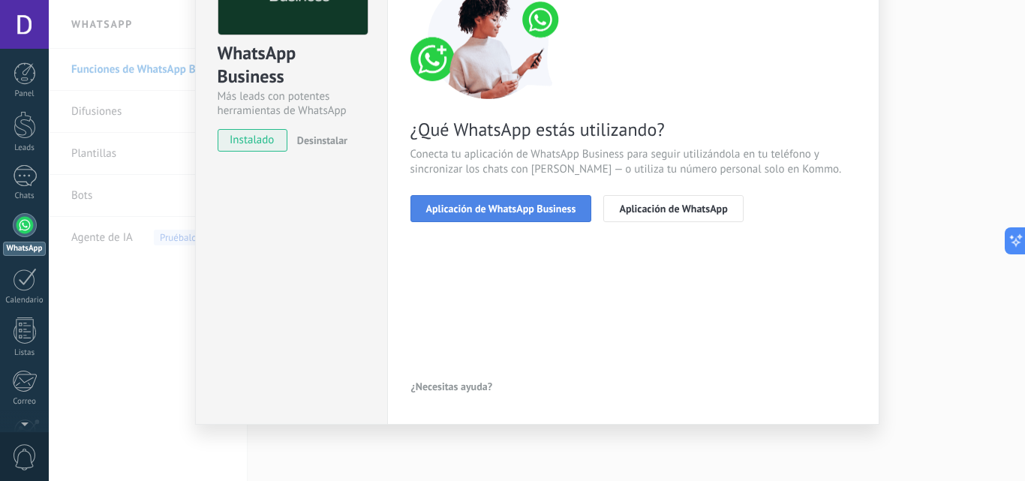
click at [470, 205] on span "Aplicación de WhatsApp Business" at bounding box center [501, 208] width 150 height 11
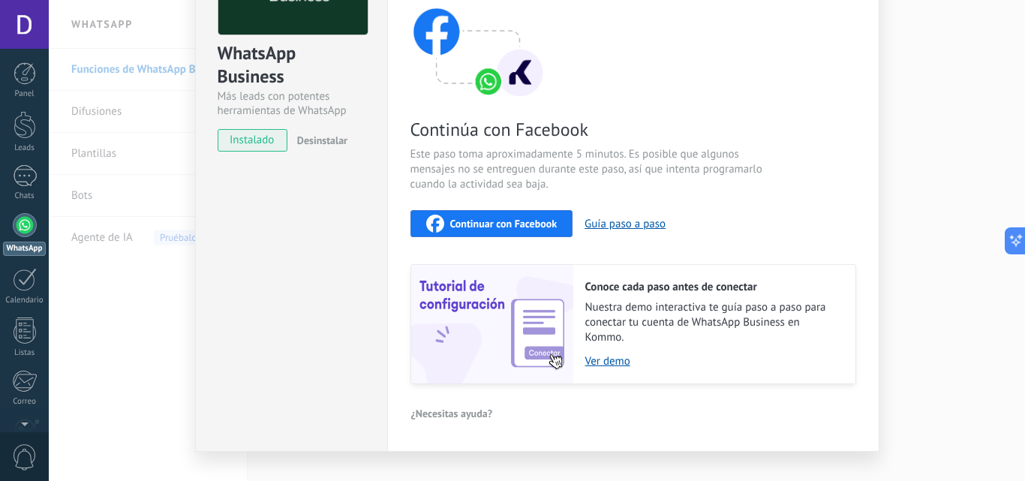
click at [461, 228] on span "Continuar con Facebook" at bounding box center [503, 223] width 107 height 11
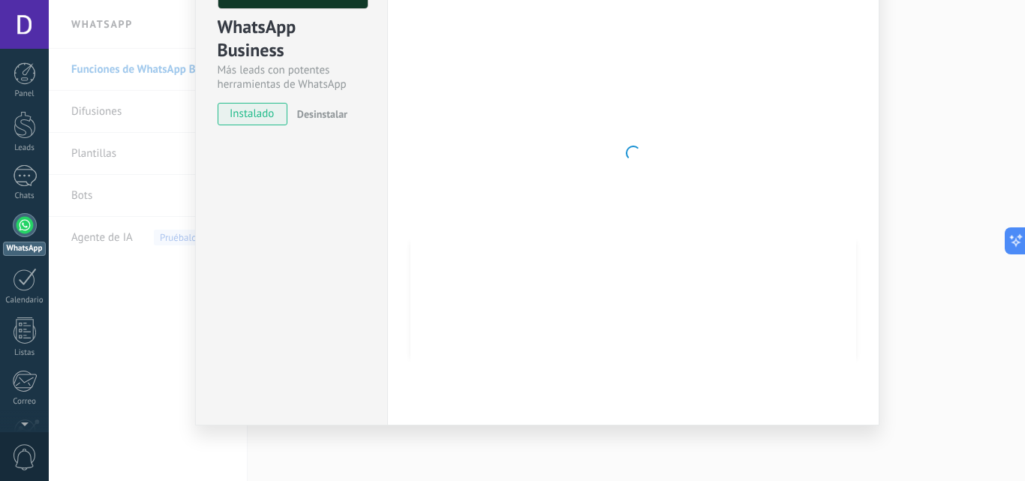
scroll to position [0, 0]
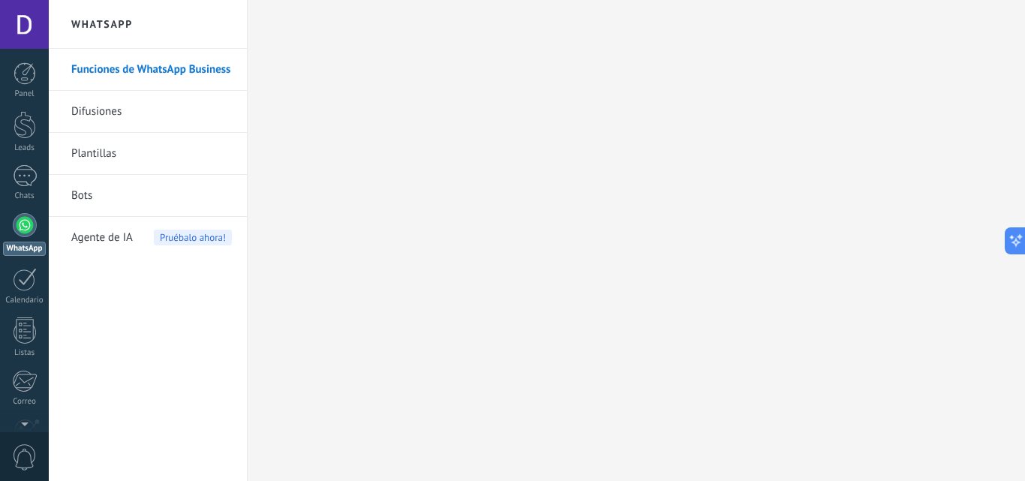
click at [26, 227] on div at bounding box center [25, 225] width 24 height 24
click at [24, 226] on div at bounding box center [25, 225] width 24 height 24
click at [146, 95] on body ".abccls-1,.abccls-2{fill-rule:evenodd}.abccls-2{fill:#fff} .abfcls-1{fill:none}…" at bounding box center [512, 240] width 1025 height 481
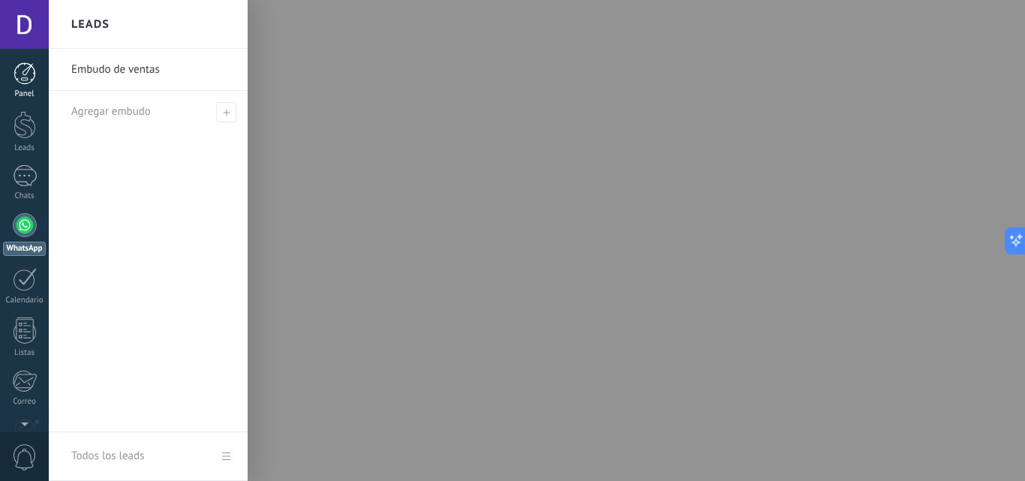
click at [22, 67] on div at bounding box center [25, 73] width 23 height 23
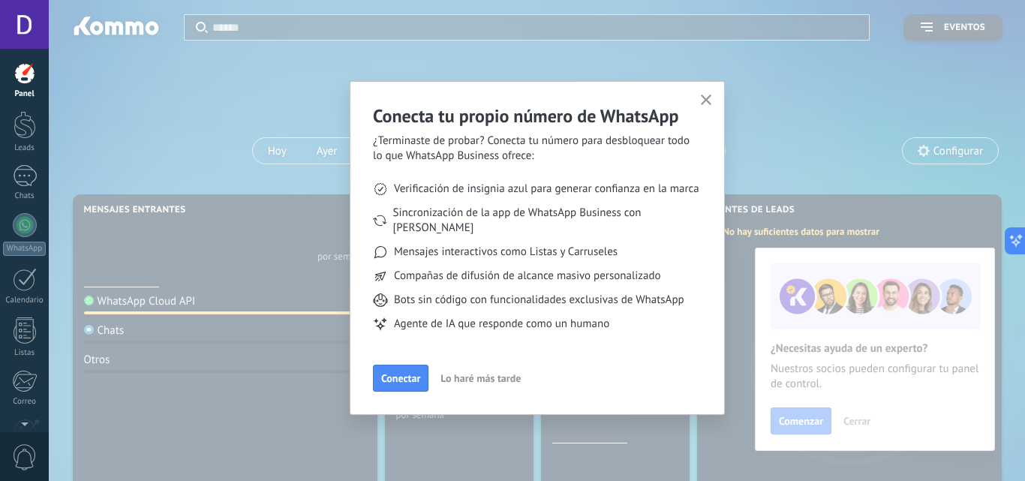
click at [705, 101] on use "button" at bounding box center [706, 100] width 11 height 11
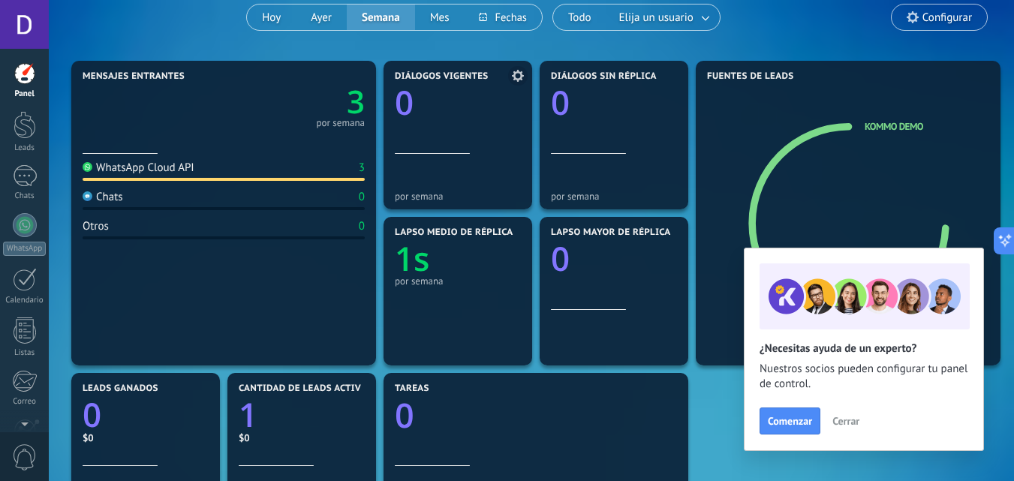
scroll to position [150, 0]
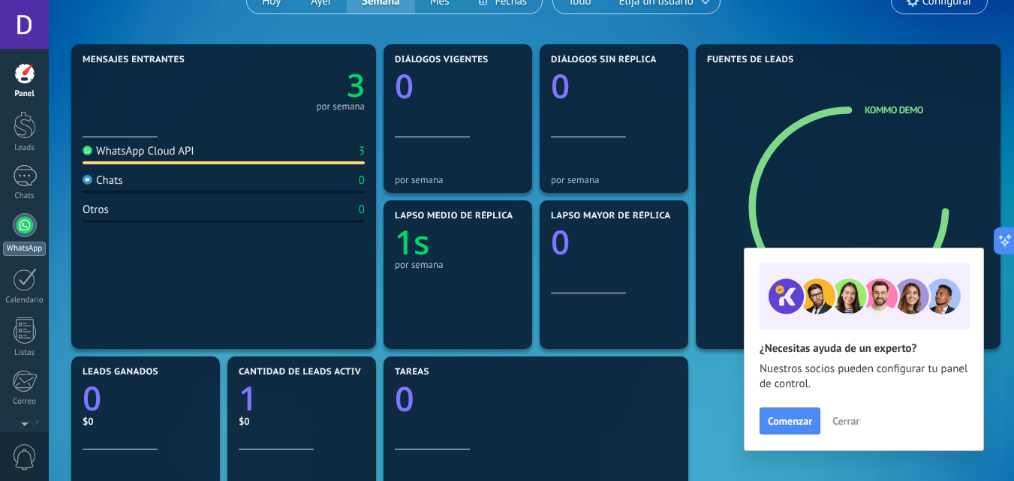
click at [15, 241] on link "WhatsApp" at bounding box center [24, 234] width 49 height 43
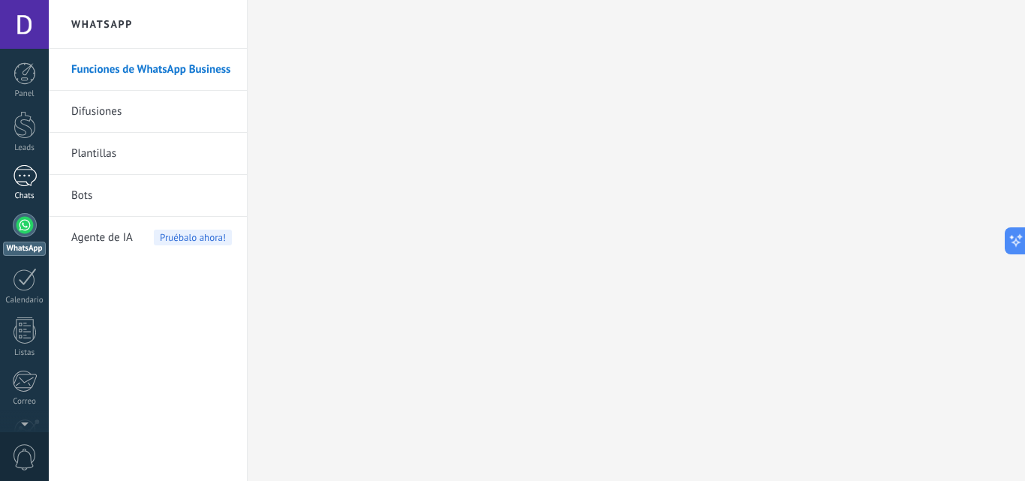
click at [13, 173] on div at bounding box center [25, 176] width 24 height 22
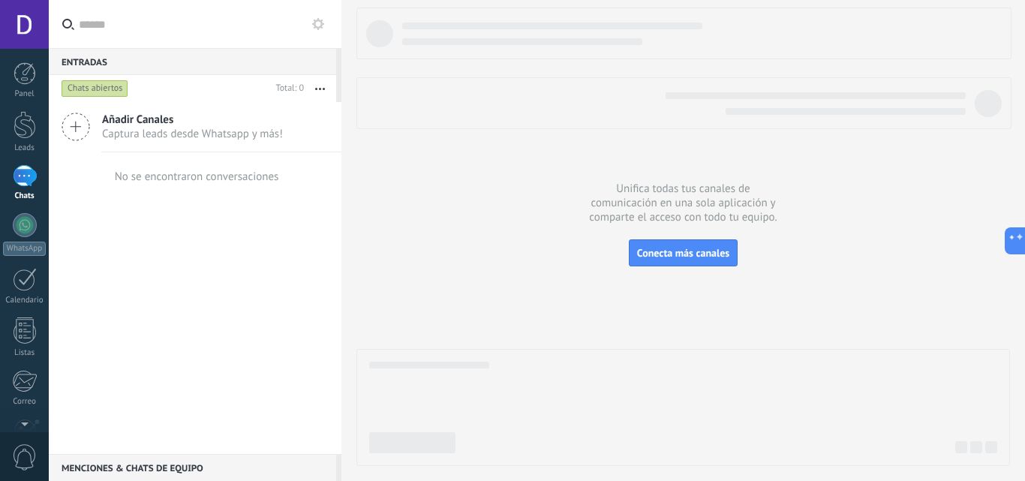
click at [26, 183] on div at bounding box center [25, 176] width 24 height 22
click at [19, 233] on div at bounding box center [25, 225] width 24 height 24
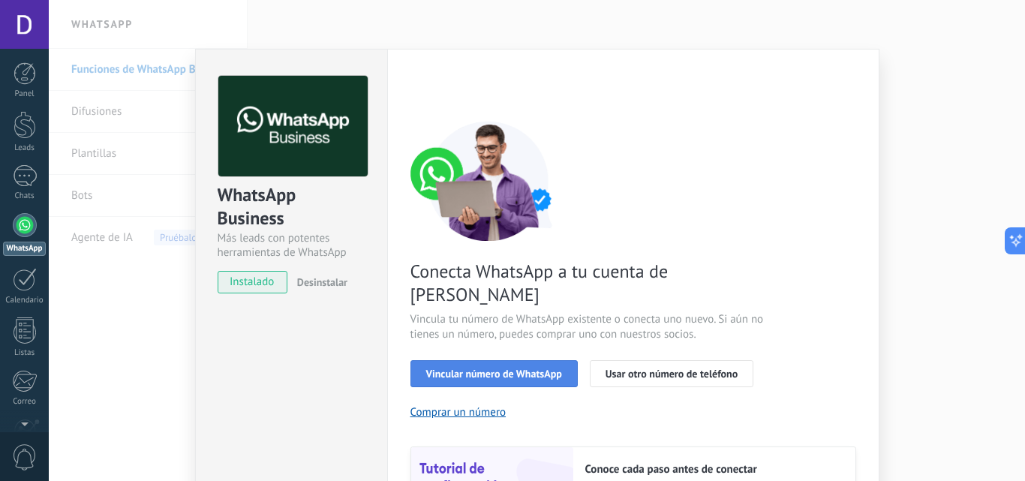
click at [521, 368] on span "Vincular número de WhatsApp" at bounding box center [494, 373] width 136 height 11
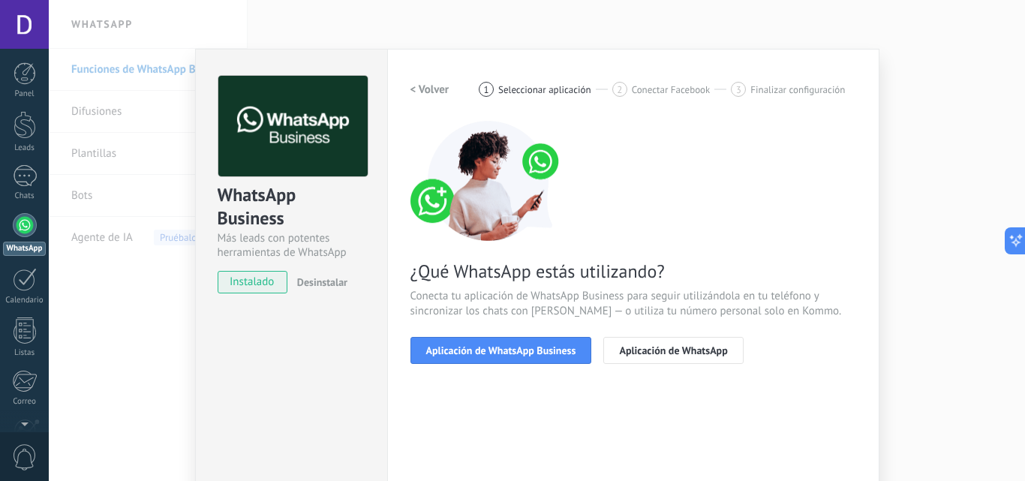
click at [521, 353] on span "Aplicación de WhatsApp Business" at bounding box center [501, 350] width 150 height 11
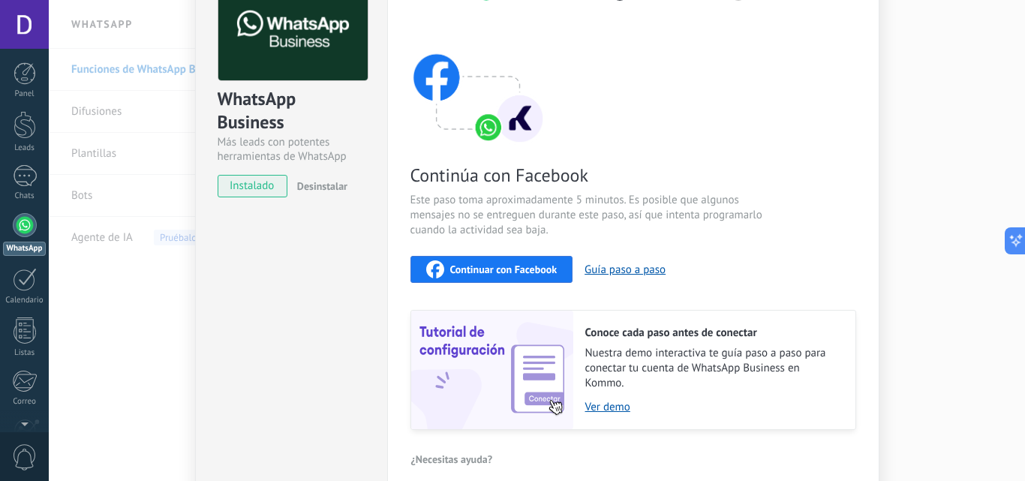
scroll to position [18, 0]
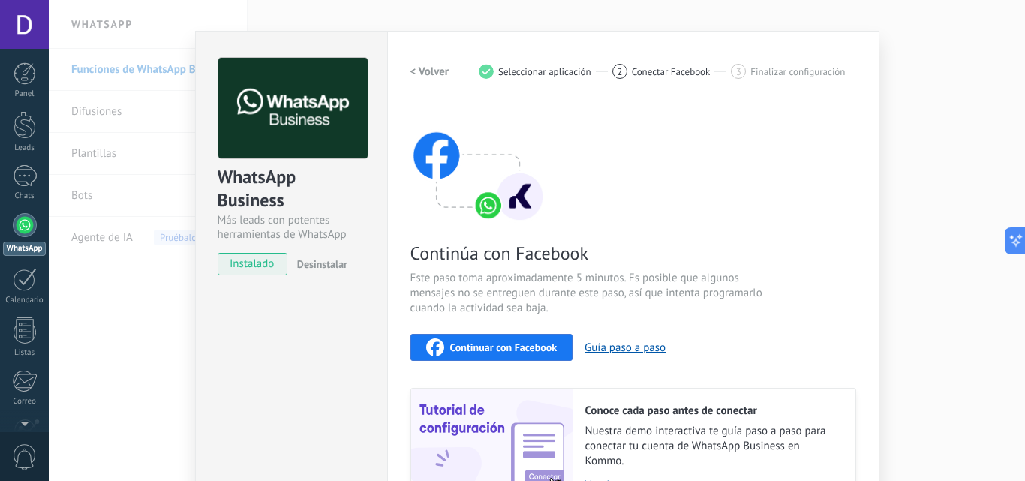
click at [461, 338] on button "Continuar con Facebook" at bounding box center [491, 347] width 163 height 27
